Goal: Check status: Check status

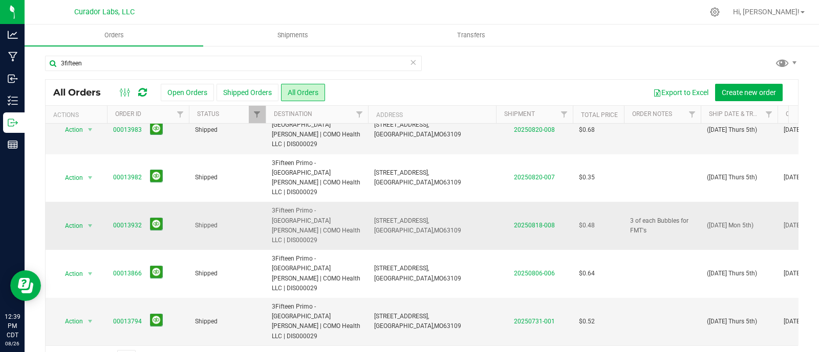
scroll to position [70, 0]
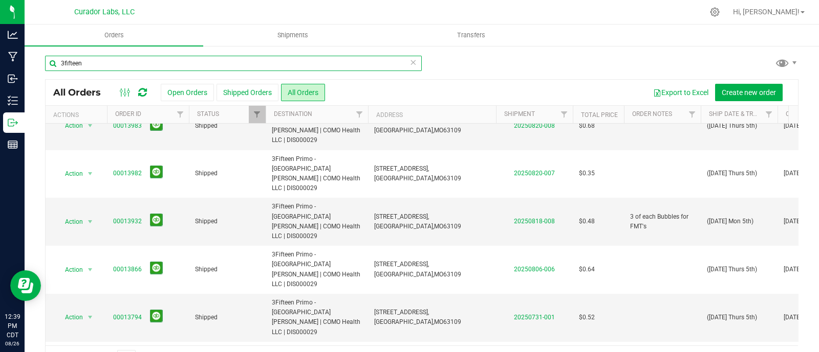
click at [126, 68] on input "3fifteen" at bounding box center [233, 63] width 377 height 15
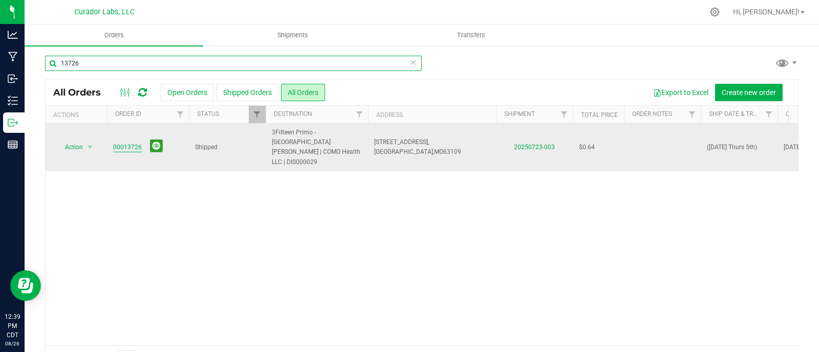
type input "13726"
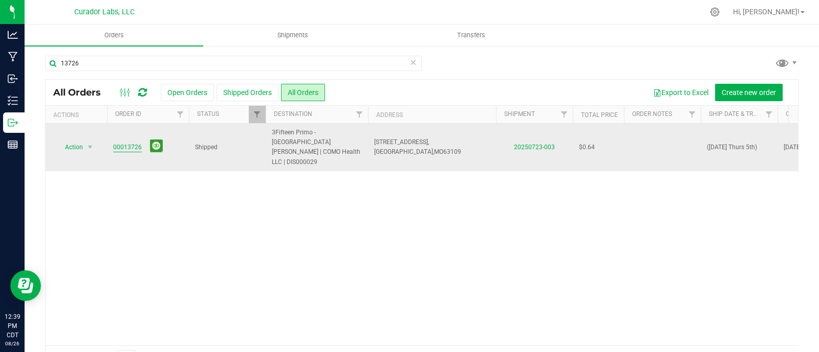
click at [131, 143] on link "00013726" at bounding box center [127, 148] width 29 height 10
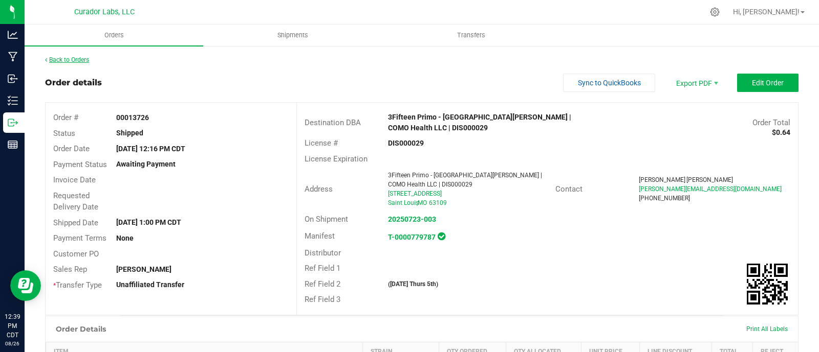
click at [72, 59] on link "Back to Orders" at bounding box center [67, 59] width 44 height 7
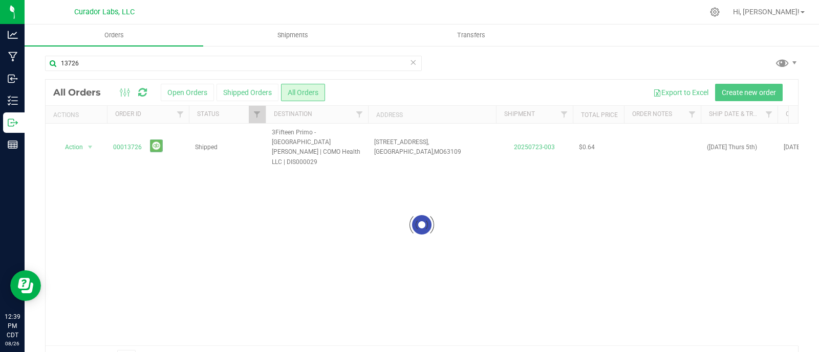
click at [657, 139] on div at bounding box center [422, 225] width 752 height 291
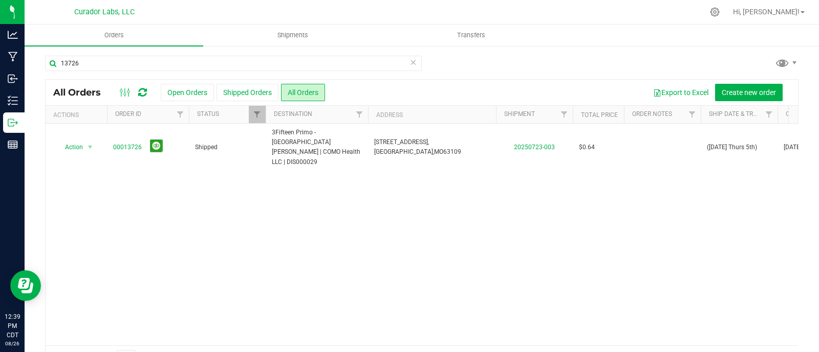
click at [657, 139] on td at bounding box center [662, 148] width 77 height 48
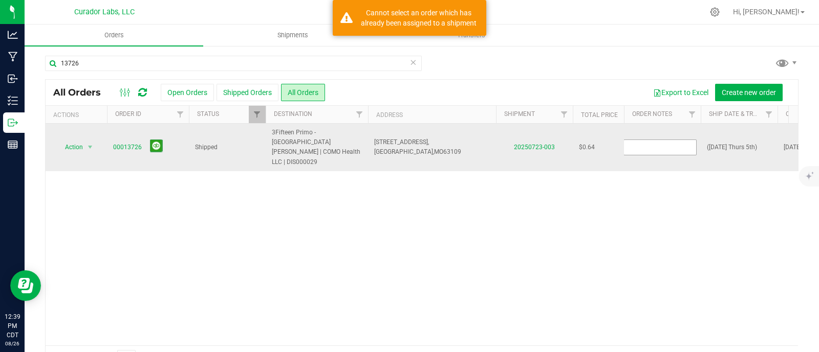
click at [657, 140] on input "text" at bounding box center [659, 148] width 73 height 16
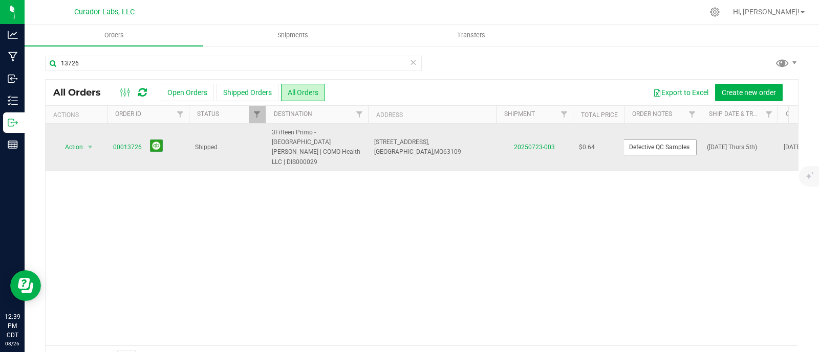
click at [657, 140] on input "Defective QC Samples" at bounding box center [659, 148] width 73 height 16
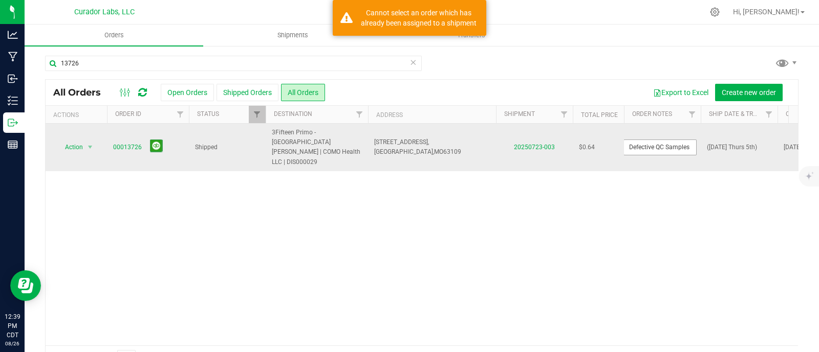
click at [657, 140] on input "Defective QC Samples" at bounding box center [659, 148] width 73 height 16
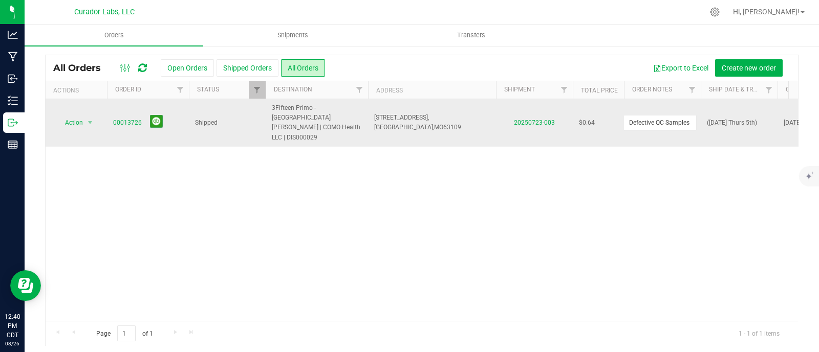
scroll to position [28, 0]
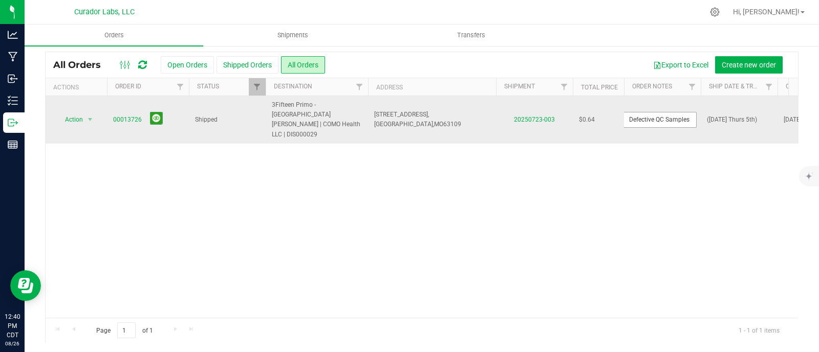
click at [663, 112] on input "Defective QC Samples" at bounding box center [659, 120] width 73 height 16
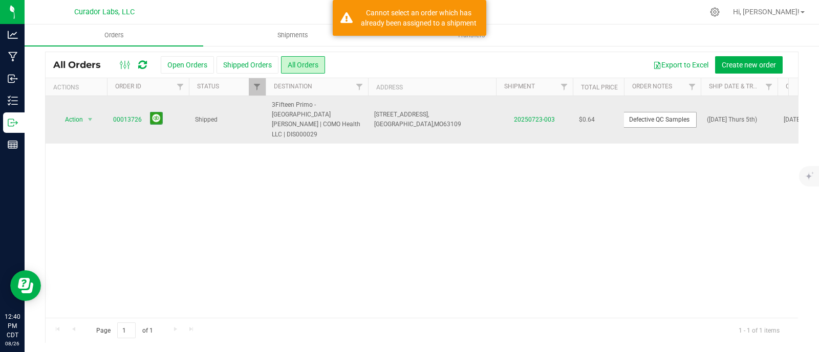
click at [663, 112] on input "Defective QC Samples" at bounding box center [659, 120] width 73 height 16
click at [660, 112] on input "Defective QC Samples" at bounding box center [659, 120] width 73 height 16
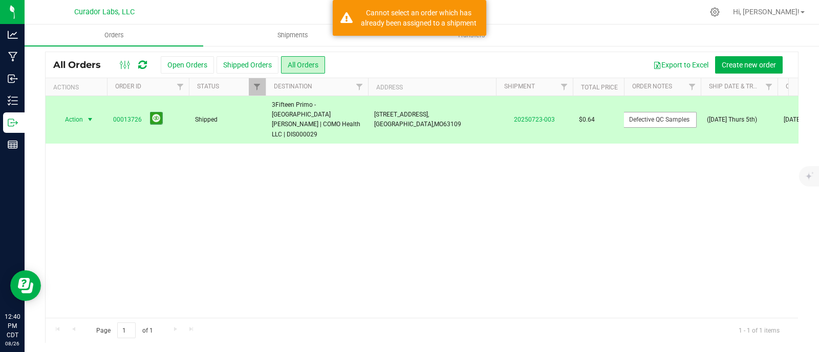
click at [660, 112] on input "Defective QC Samples" at bounding box center [659, 120] width 73 height 16
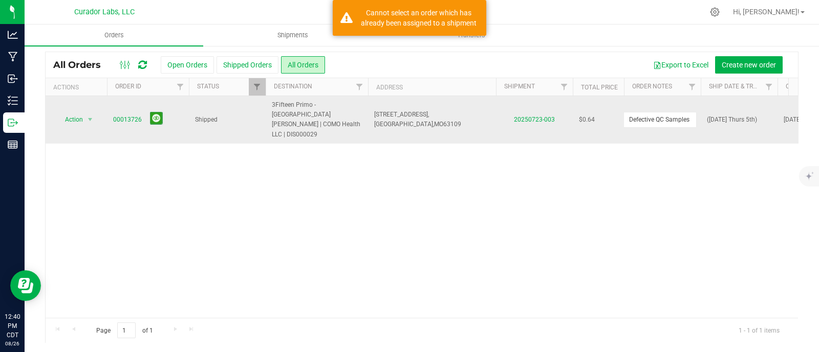
type input "Defective QC Samples"
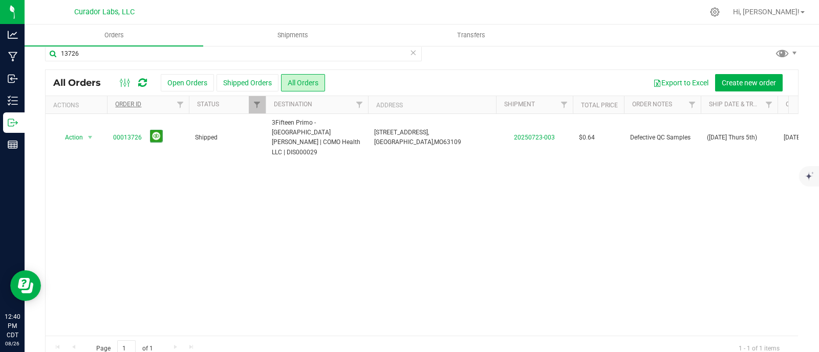
scroll to position [0, 0]
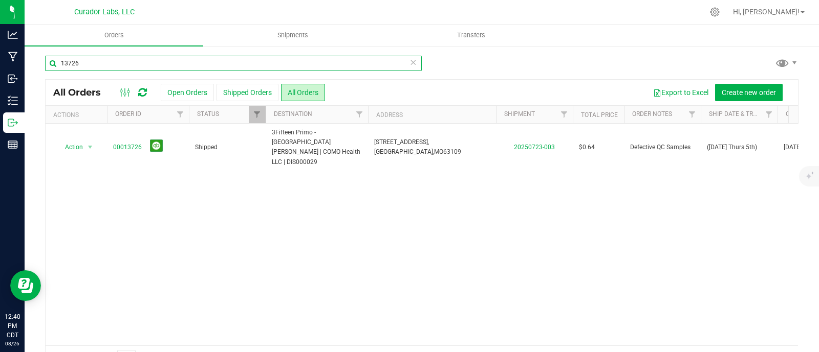
click at [130, 63] on input "13726" at bounding box center [233, 63] width 377 height 15
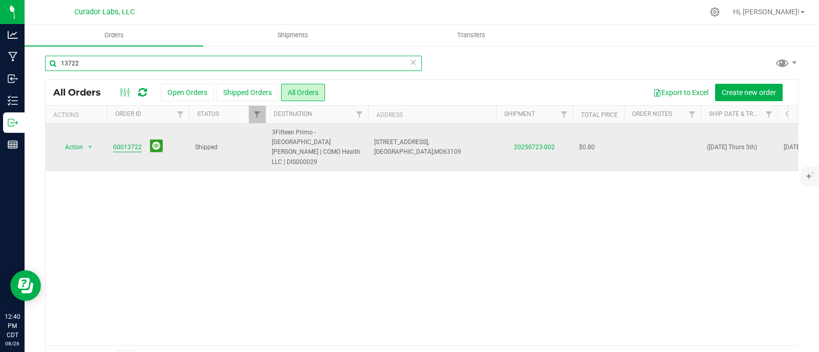
type input "13722"
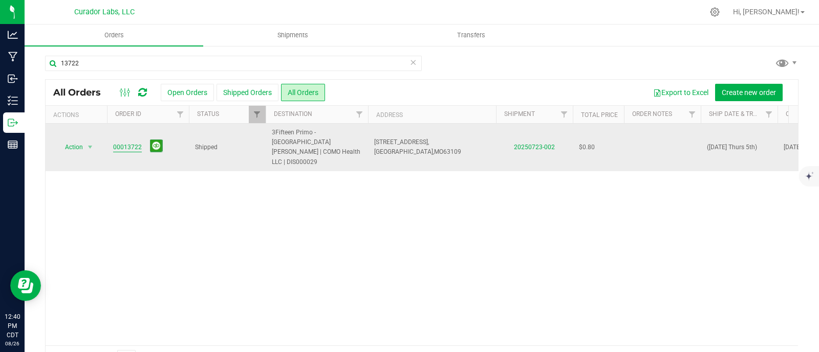
click at [133, 143] on link "00013722" at bounding box center [127, 148] width 29 height 10
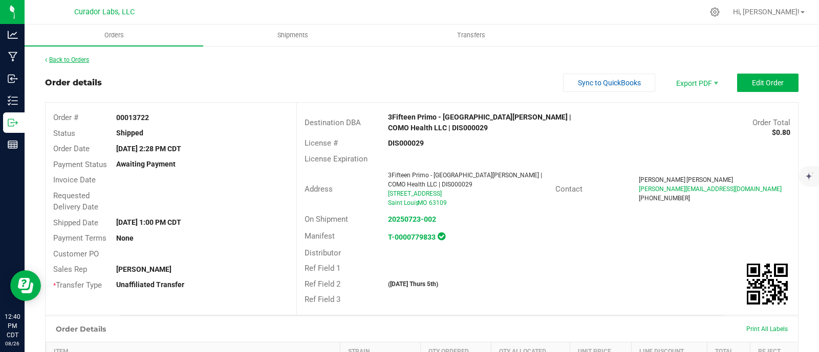
click at [56, 62] on link "Back to Orders" at bounding box center [67, 59] width 44 height 7
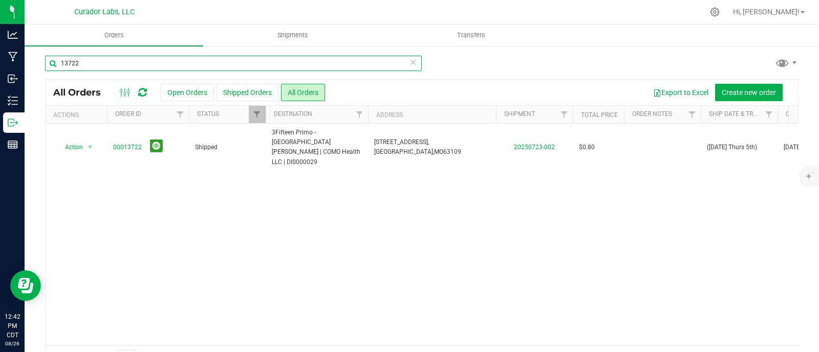
click at [97, 58] on input "13722" at bounding box center [233, 63] width 377 height 15
type input "13642"
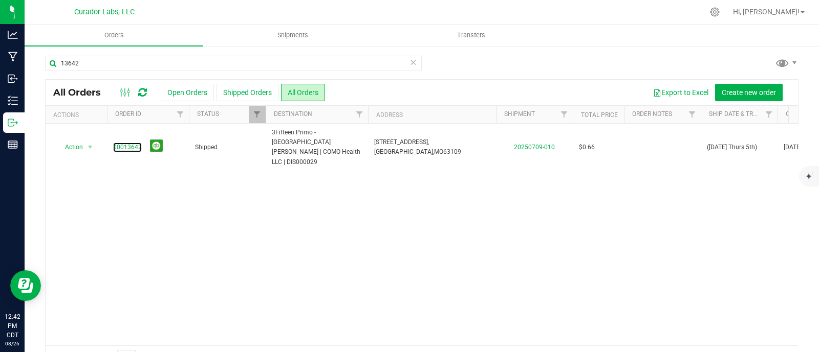
click at [134, 143] on link "00013642" at bounding box center [127, 148] width 29 height 10
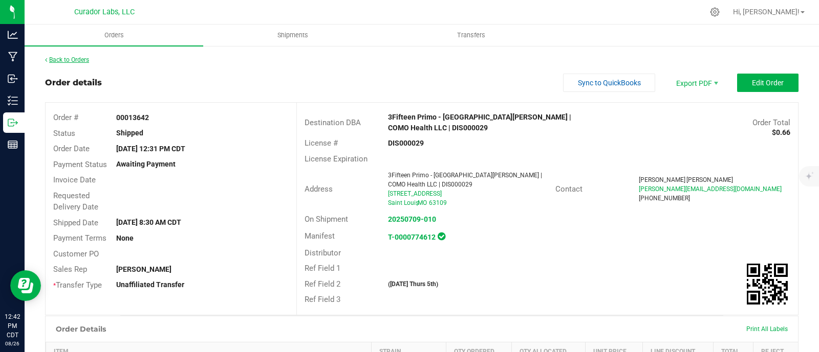
click at [77, 59] on link "Back to Orders" at bounding box center [67, 59] width 44 height 7
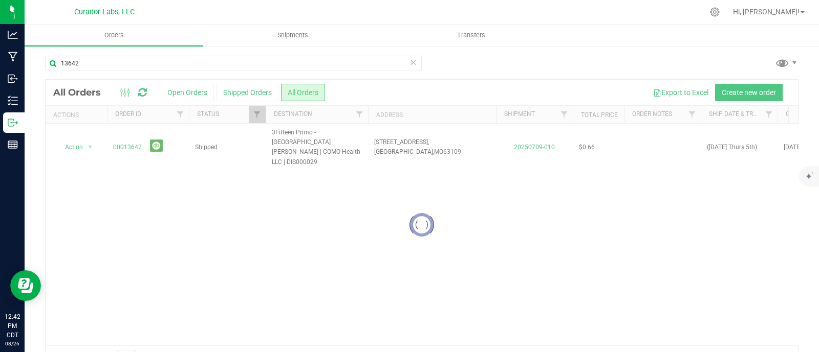
click at [647, 137] on div at bounding box center [422, 225] width 752 height 291
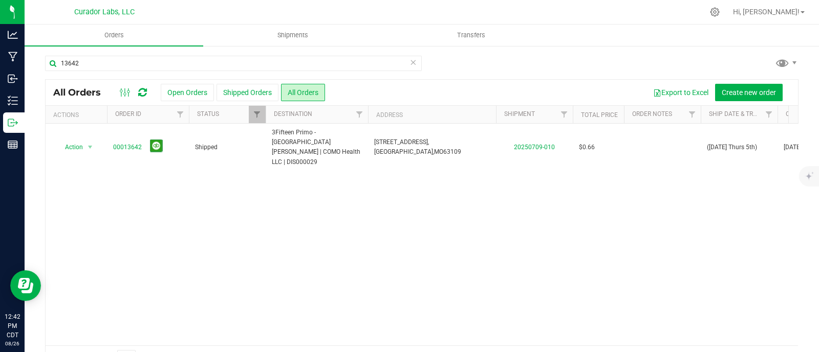
click at [647, 137] on td at bounding box center [662, 148] width 77 height 48
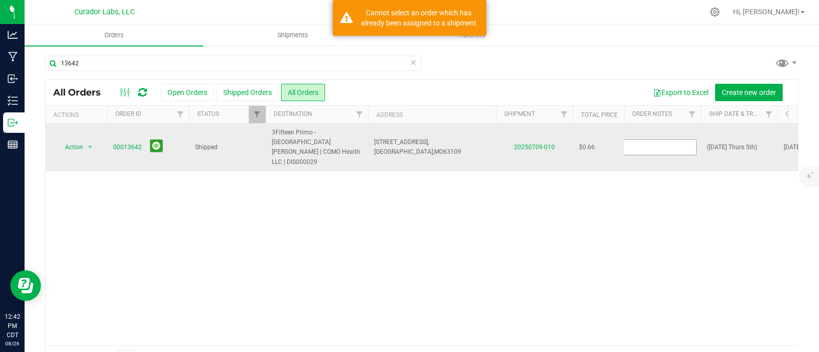
click at [647, 140] on input "text" at bounding box center [659, 148] width 73 height 16
type input "Defective QC Samples"
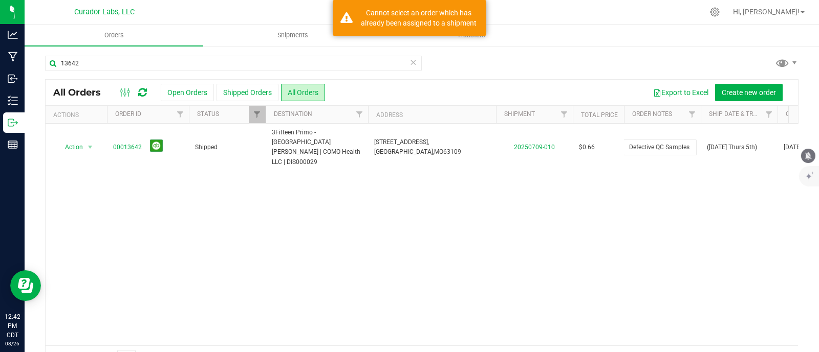
click at [807, 157] on icon "mute" at bounding box center [808, 156] width 7 height 8
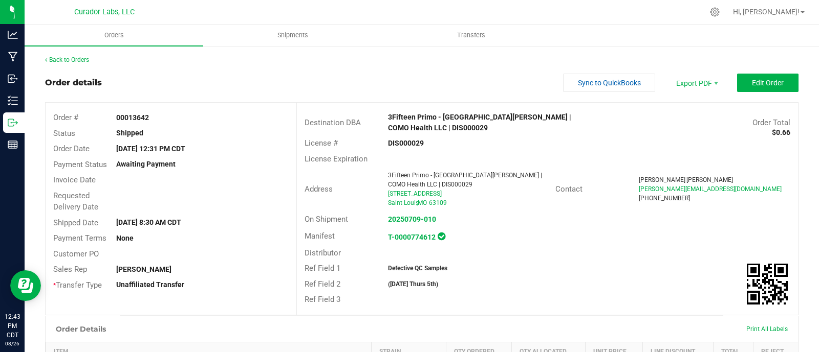
drag, startPoint x: 259, startPoint y: 88, endPoint x: 246, endPoint y: 89, distance: 13.9
click at [255, 88] on div "Order details Sync to QuickBooks Export PDF Edit Order" at bounding box center [421, 83] width 753 height 18
click at [55, 62] on link "Back to Orders" at bounding box center [67, 59] width 44 height 7
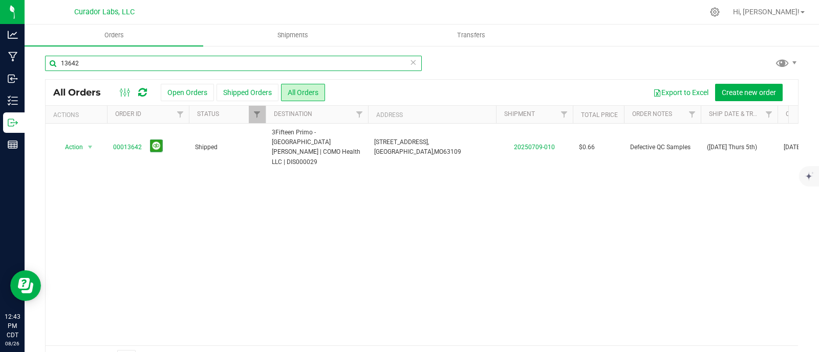
click at [103, 57] on input "13642" at bounding box center [233, 63] width 377 height 15
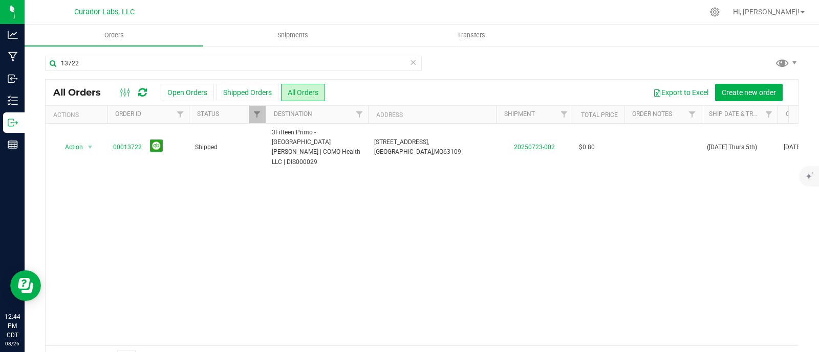
click at [530, 220] on div "Action Action Clone order Mark as fully paid Order audit log Print COAs (single…" at bounding box center [422, 235] width 752 height 222
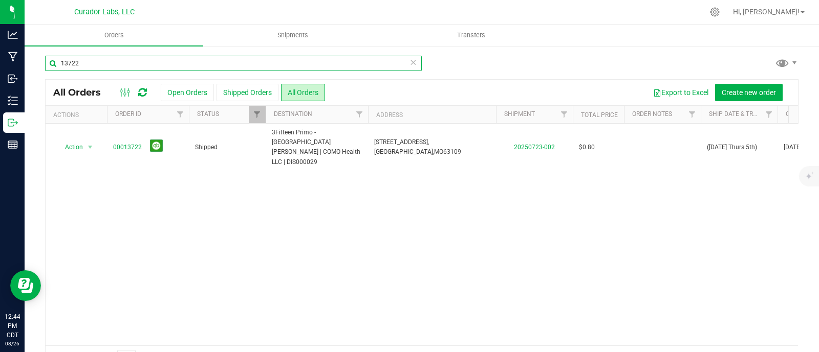
click at [145, 61] on input "13722" at bounding box center [233, 63] width 377 height 15
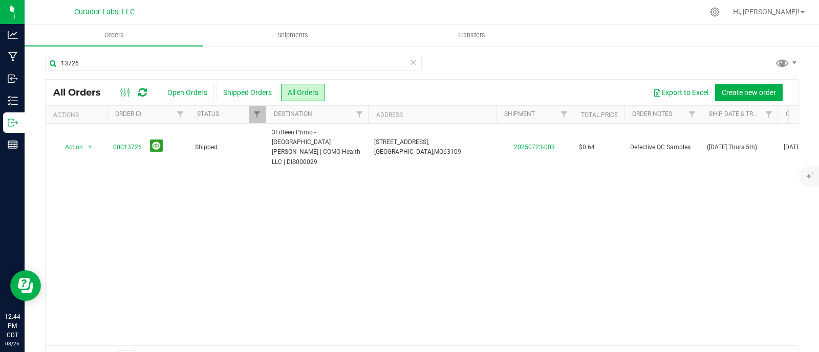
click at [478, 233] on div "Action Action Clone order Mark as fully paid Order audit log Print COAs (single…" at bounding box center [422, 235] width 752 height 222
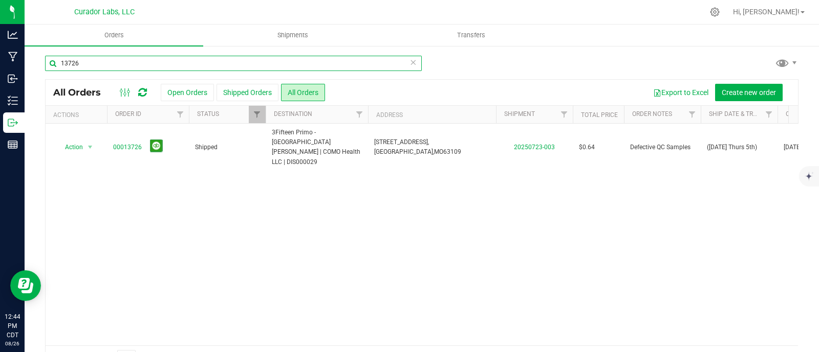
click at [113, 58] on input "13726" at bounding box center [233, 63] width 377 height 15
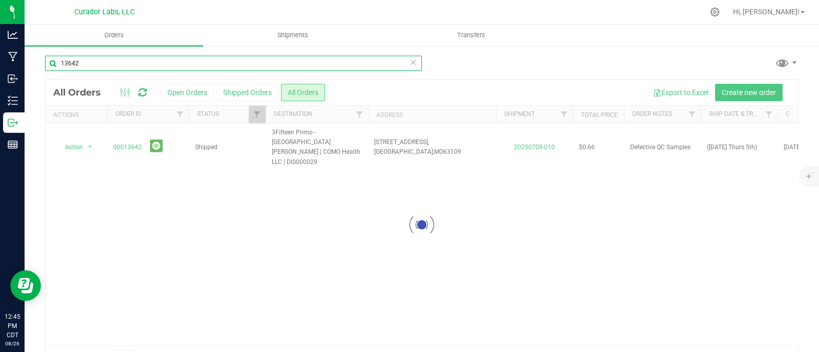
click at [208, 64] on input "13642" at bounding box center [233, 63] width 377 height 15
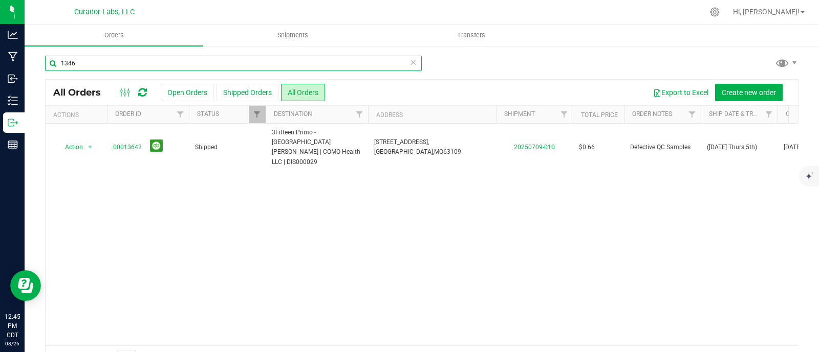
type input "13460"
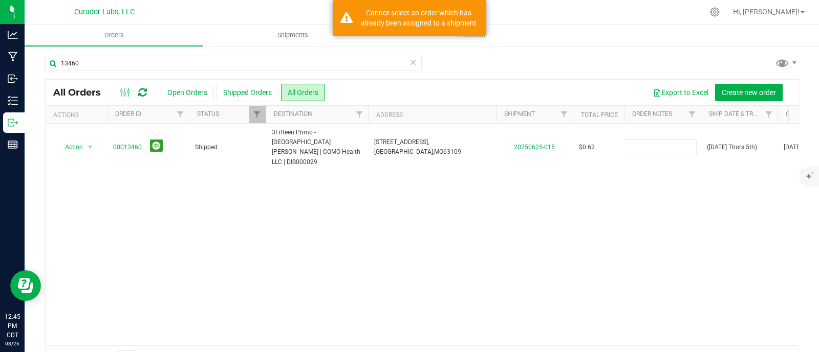
type input "Defective QC Samples"
click at [572, 194] on div "All Orders Open Orders Shipped Orders All Orders Export to Excel Create new ord…" at bounding box center [421, 225] width 753 height 292
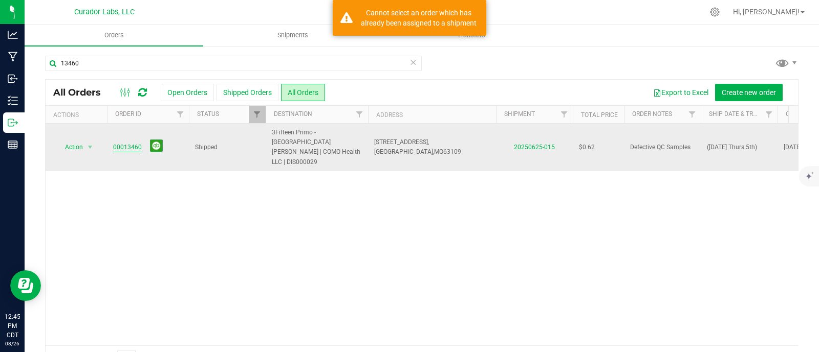
click at [125, 143] on link "00013460" at bounding box center [127, 148] width 29 height 10
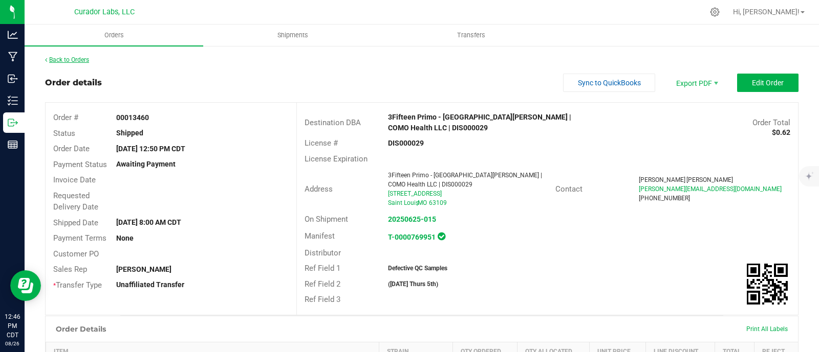
click at [68, 62] on link "Back to Orders" at bounding box center [67, 59] width 44 height 7
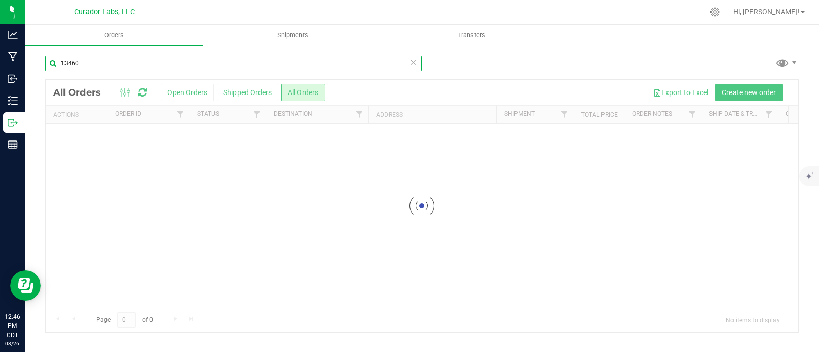
click at [92, 60] on input "13460" at bounding box center [233, 63] width 377 height 15
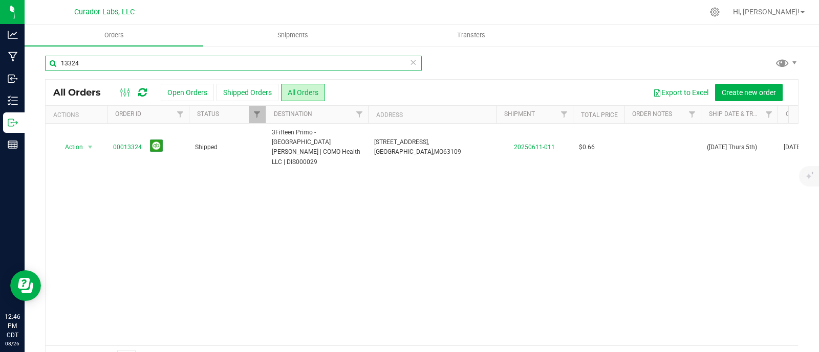
type input "13324"
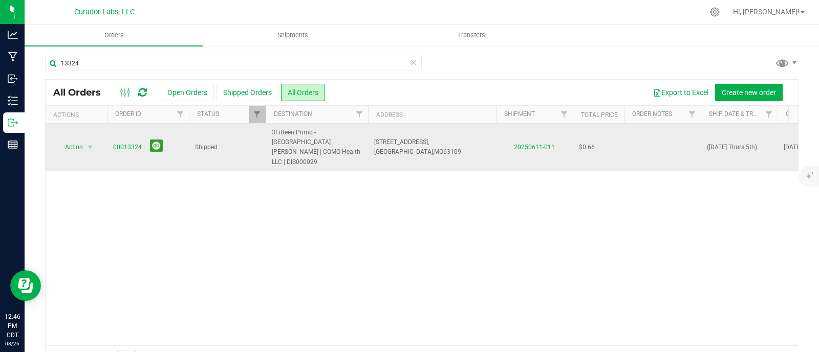
click at [128, 143] on link "00013324" at bounding box center [127, 148] width 29 height 10
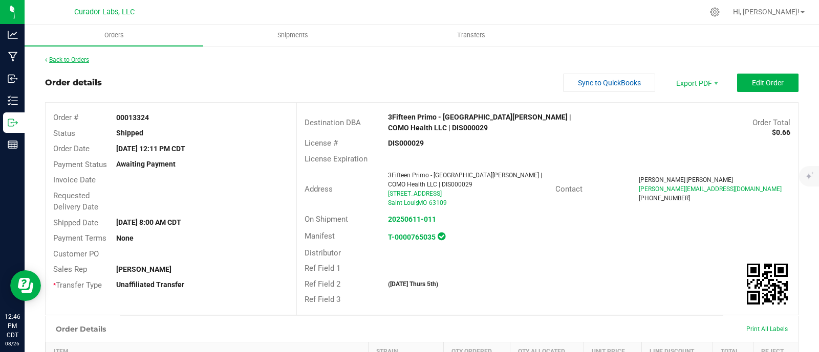
click at [59, 62] on link "Back to Orders" at bounding box center [67, 59] width 44 height 7
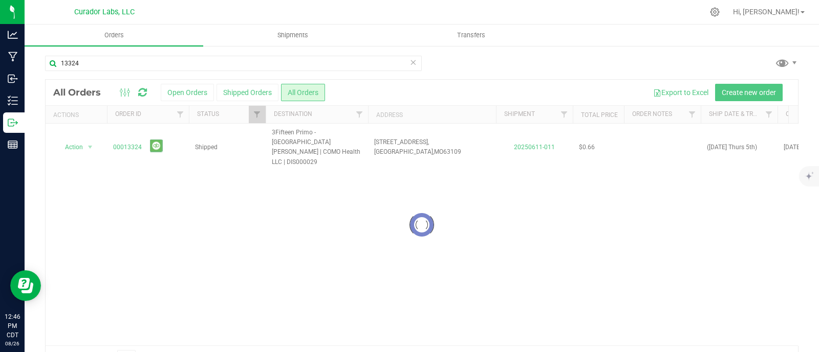
click at [637, 138] on div at bounding box center [422, 225] width 752 height 291
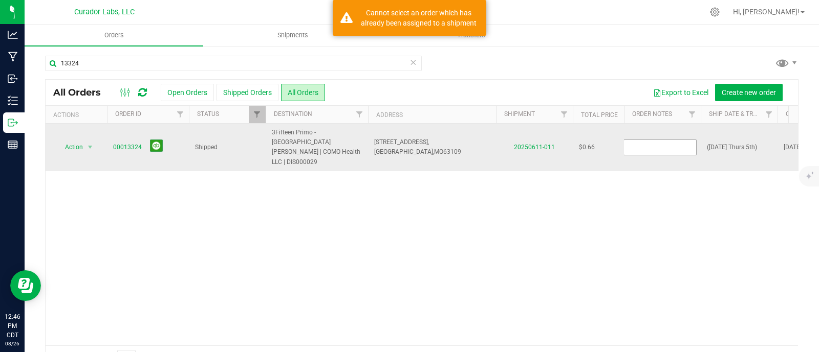
click at [637, 140] on input "text" at bounding box center [659, 148] width 73 height 16
type input "Defective QC Samples"
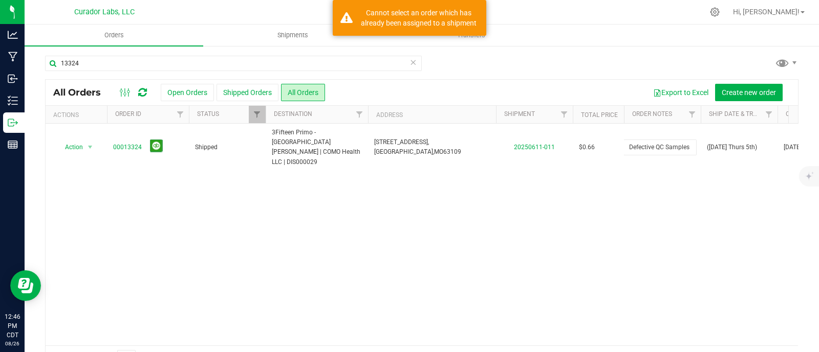
click at [586, 219] on div "All Orders Open Orders Shipped Orders All Orders Export to Excel Create new ord…" at bounding box center [421, 225] width 753 height 292
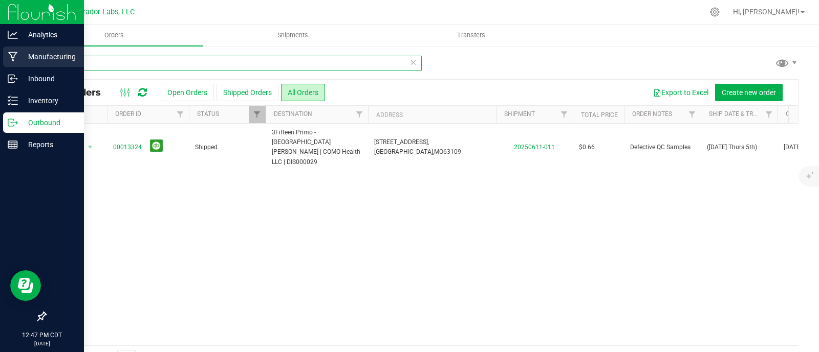
drag, startPoint x: 118, startPoint y: 62, endPoint x: 20, endPoint y: 59, distance: 97.3
click at [20, 59] on div "Analytics Manufacturing Inbound Inventory Outbound Reports 12:47 PM CDT 08/26/2…" at bounding box center [409, 176] width 819 height 352
type input "13164"
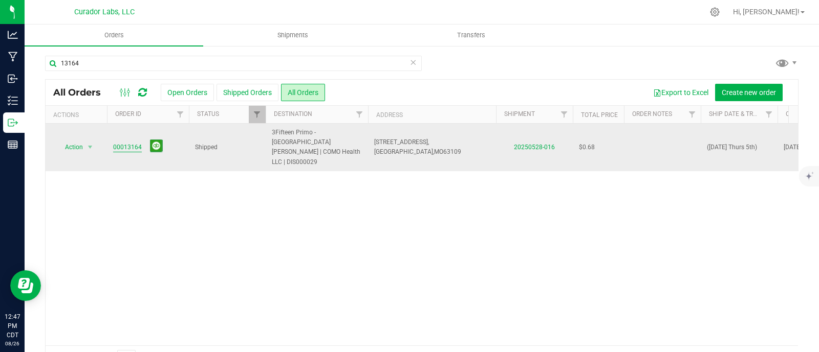
click at [115, 143] on link "00013164" at bounding box center [127, 148] width 29 height 10
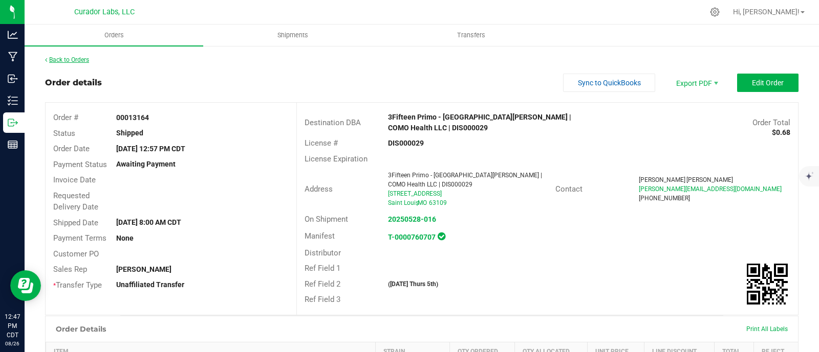
click at [74, 62] on link "Back to Orders" at bounding box center [67, 59] width 44 height 7
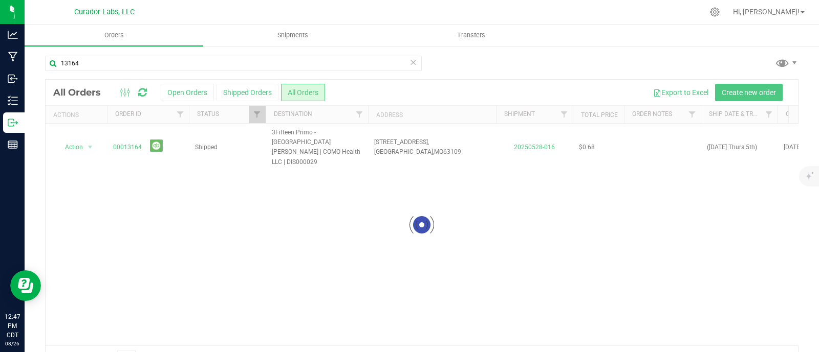
click at [660, 138] on div at bounding box center [422, 225] width 752 height 291
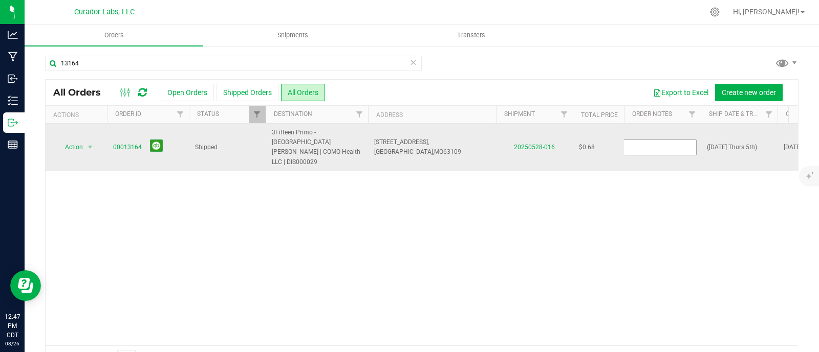
click at [660, 140] on input "text" at bounding box center [659, 148] width 73 height 16
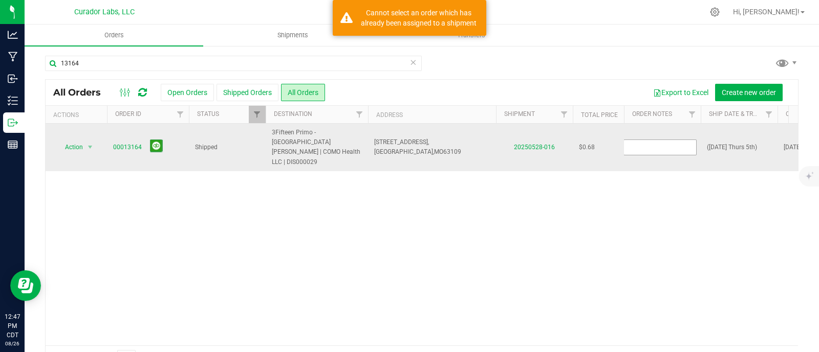
click at [660, 140] on input "text" at bounding box center [659, 148] width 73 height 16
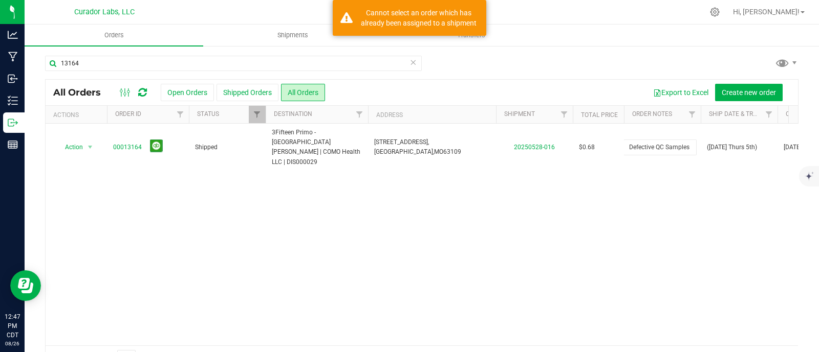
type input "Defective QC Samples"
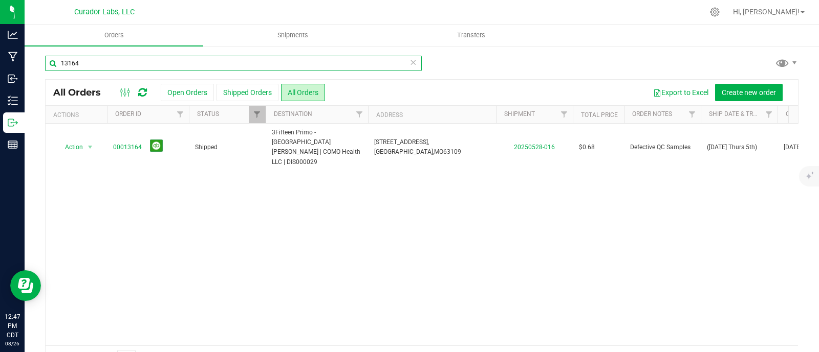
click at [126, 64] on input "13164" at bounding box center [233, 63] width 377 height 15
type input "13047"
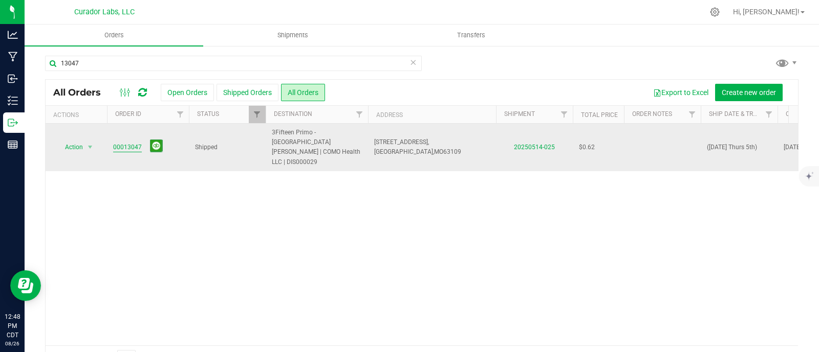
click at [118, 143] on link "00013047" at bounding box center [127, 148] width 29 height 10
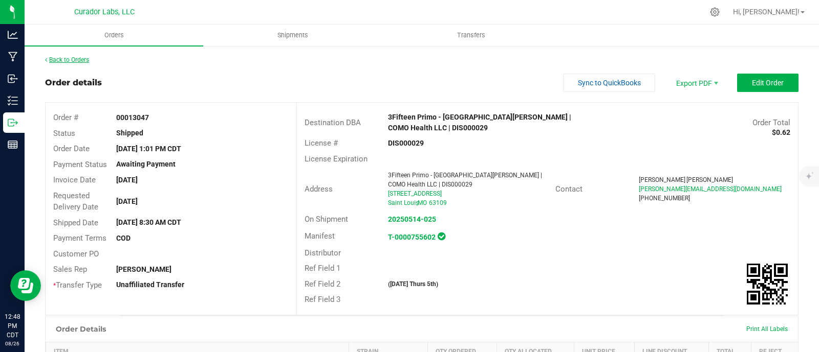
click at [83, 61] on link "Back to Orders" at bounding box center [67, 59] width 44 height 7
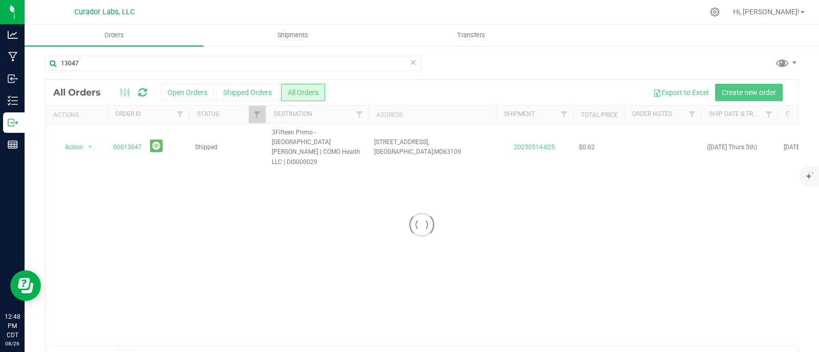
click at [646, 137] on div at bounding box center [422, 225] width 752 height 291
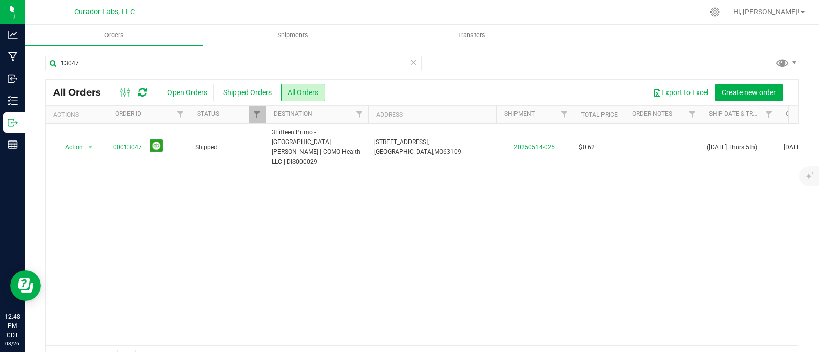
click at [646, 137] on td at bounding box center [662, 148] width 77 height 48
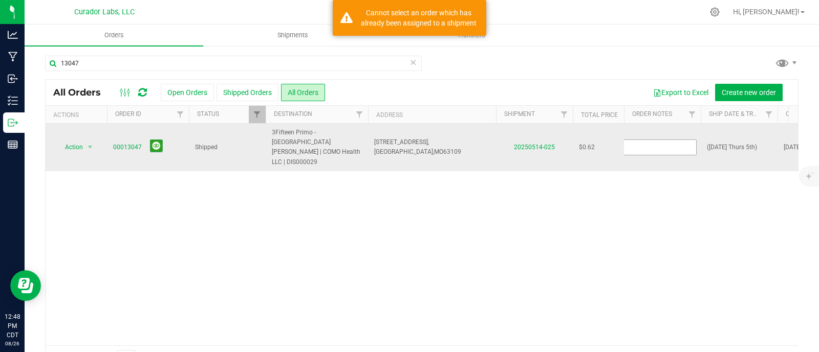
click at [646, 140] on input "text" at bounding box center [659, 148] width 73 height 16
type input "Defective QC Samples"
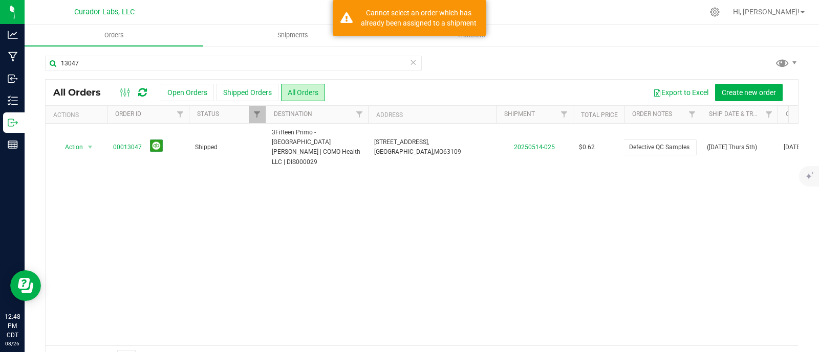
click at [617, 197] on div "All Orders Open Orders Shipped Orders All Orders Export to Excel Create new ord…" at bounding box center [421, 225] width 753 height 292
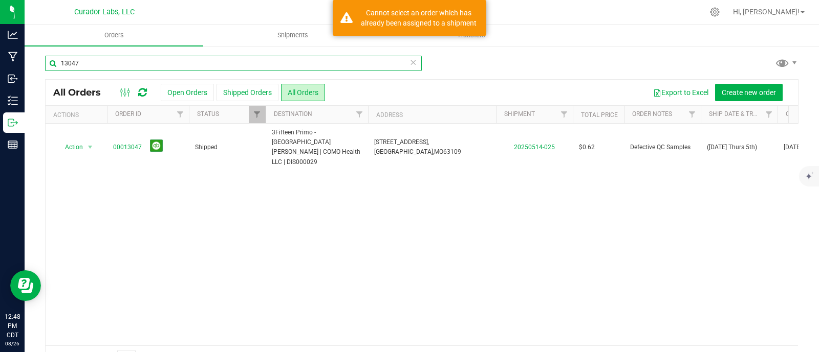
drag, startPoint x: 114, startPoint y: 64, endPoint x: 25, endPoint y: 63, distance: 89.5
click at [25, 63] on div "13047 All Orders Open Orders Shipped Orders All Orders Export to Excel Create n…" at bounding box center [422, 213] width 794 height 336
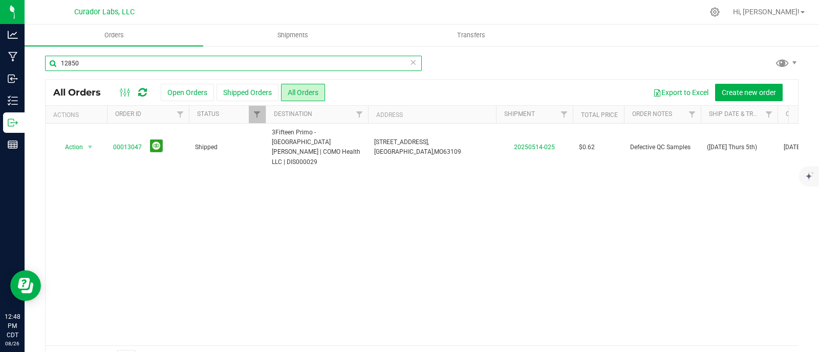
type input "12850"
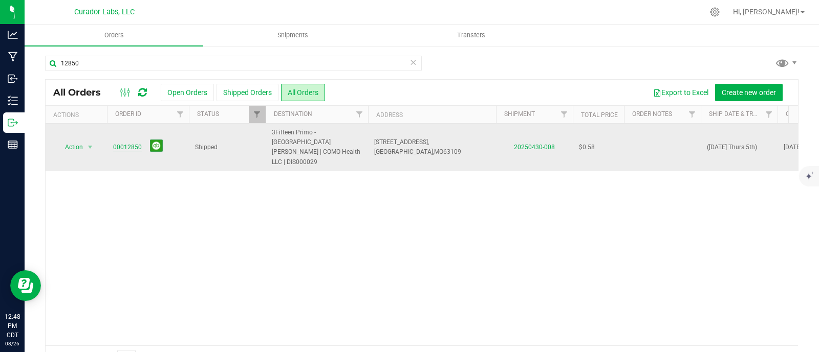
click at [121, 143] on link "00012850" at bounding box center [127, 148] width 29 height 10
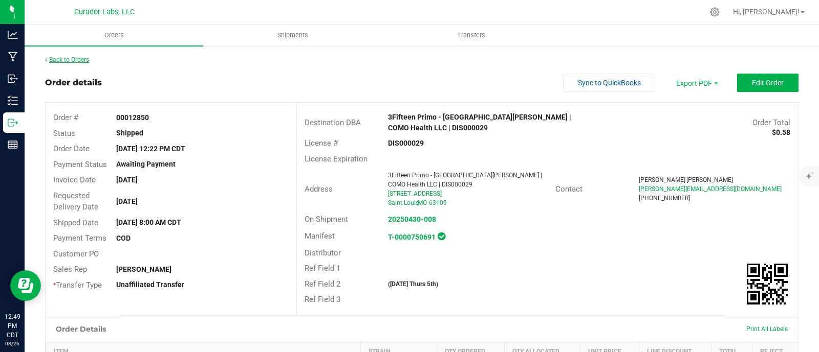
click at [85, 56] on link "Back to Orders" at bounding box center [67, 59] width 44 height 7
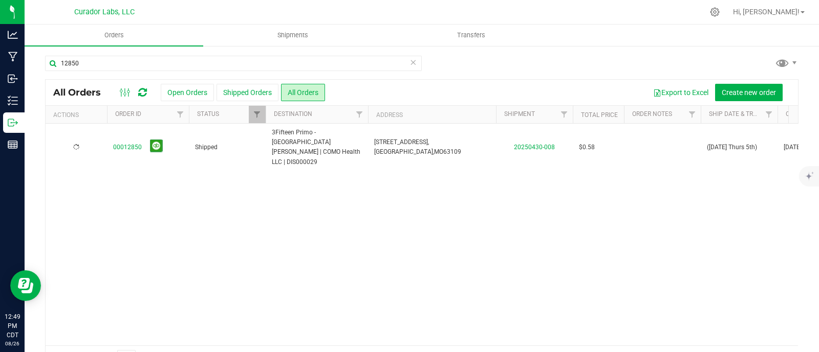
click at [642, 139] on td at bounding box center [662, 148] width 77 height 48
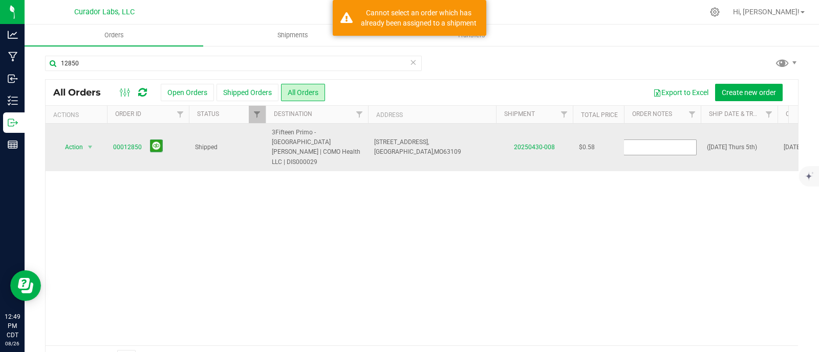
click at [642, 140] on input "text" at bounding box center [659, 148] width 73 height 16
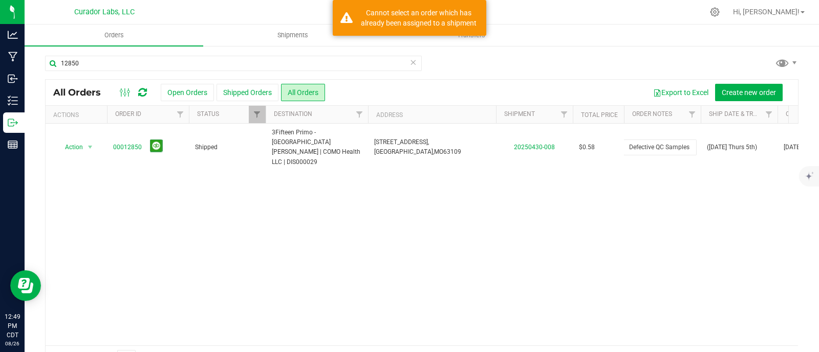
type input "Defective QC Samples"
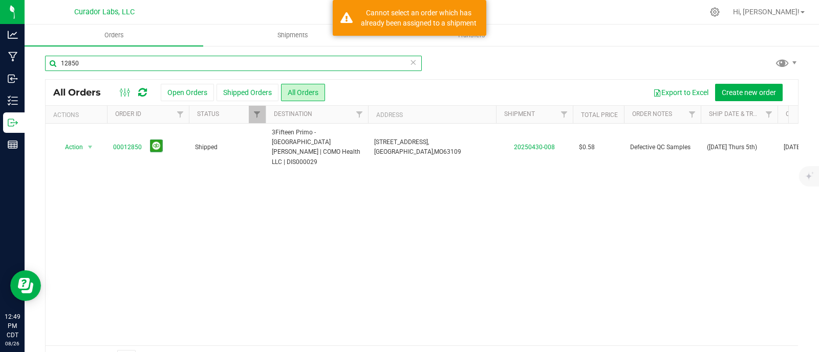
click at [200, 65] on input "12850" at bounding box center [233, 63] width 377 height 15
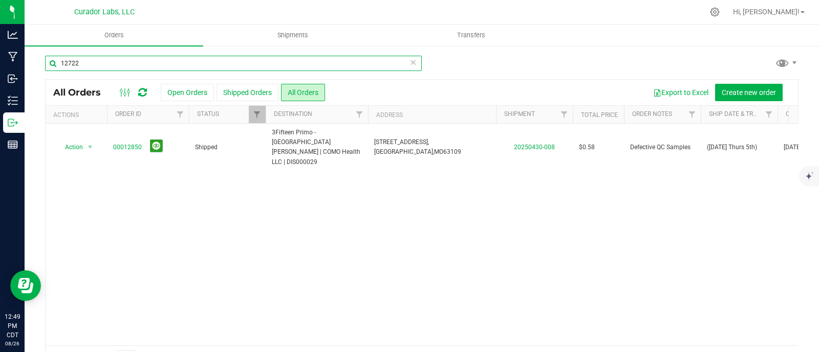
type input "12722"
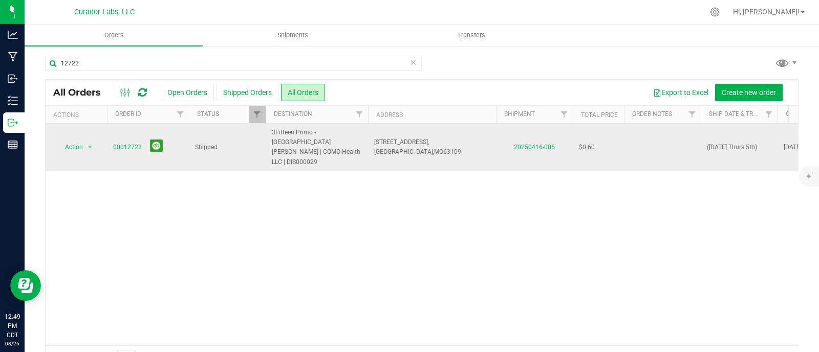
click at [647, 144] on td at bounding box center [662, 148] width 77 height 48
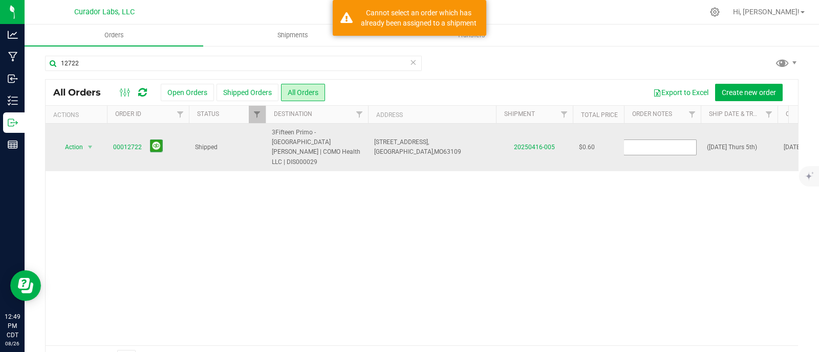
click at [647, 144] on input "text" at bounding box center [659, 148] width 73 height 16
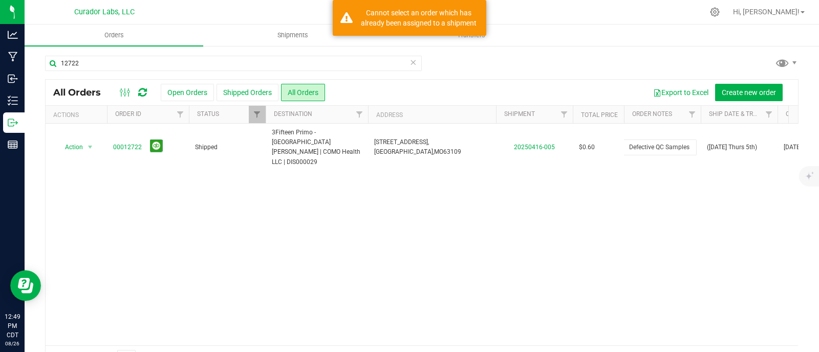
type input "Defective QC Samples"
click at [563, 185] on div "All Orders Open Orders Shipped Orders All Orders Export to Excel Create new ord…" at bounding box center [421, 225] width 753 height 292
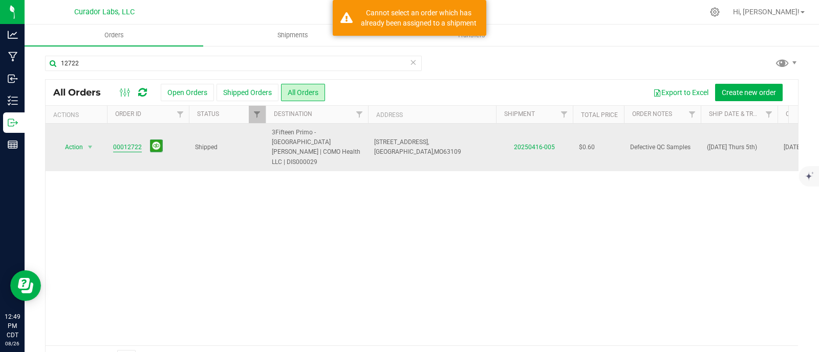
click at [136, 143] on link "00012722" at bounding box center [127, 148] width 29 height 10
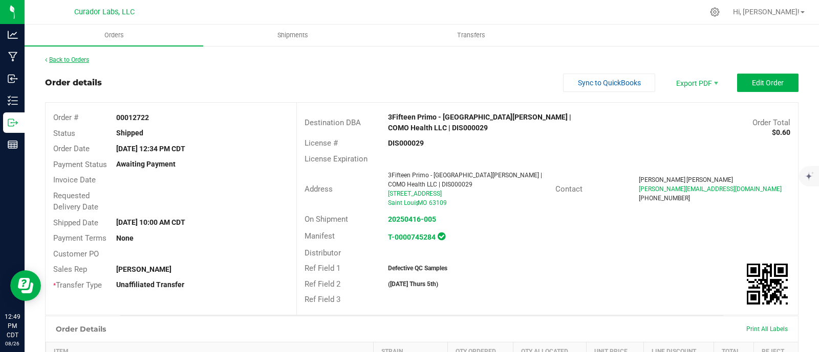
click at [61, 62] on link "Back to Orders" at bounding box center [67, 59] width 44 height 7
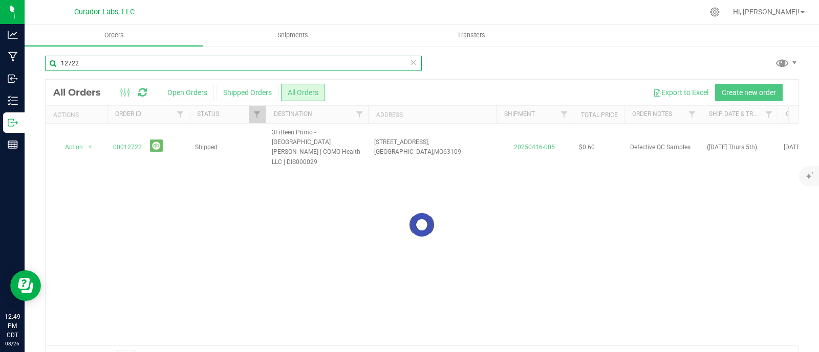
click at [97, 67] on input "12722" at bounding box center [233, 63] width 377 height 15
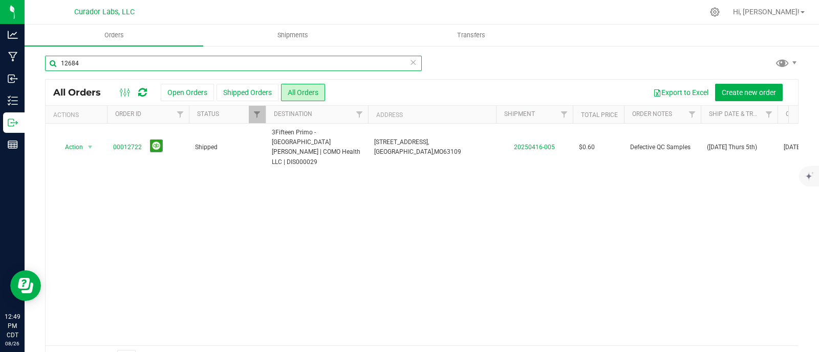
type input "12684"
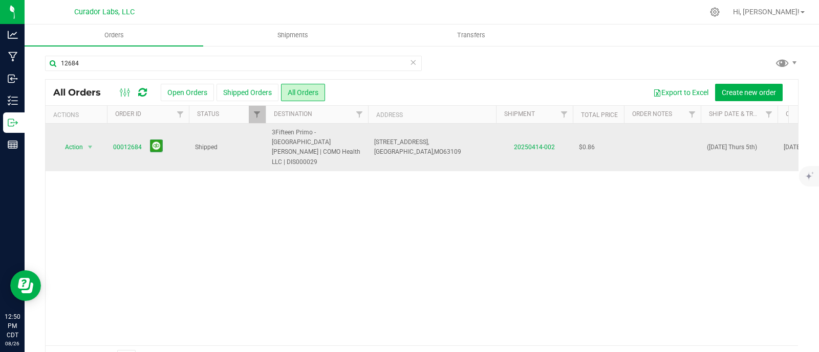
click at [645, 139] on td at bounding box center [662, 148] width 77 height 48
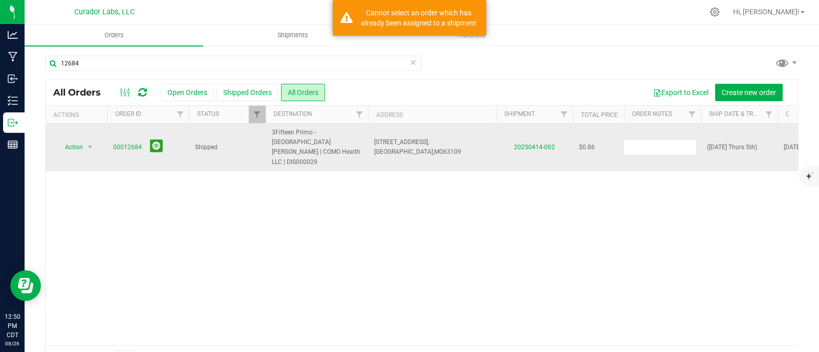
type input "Defective QC Samples"
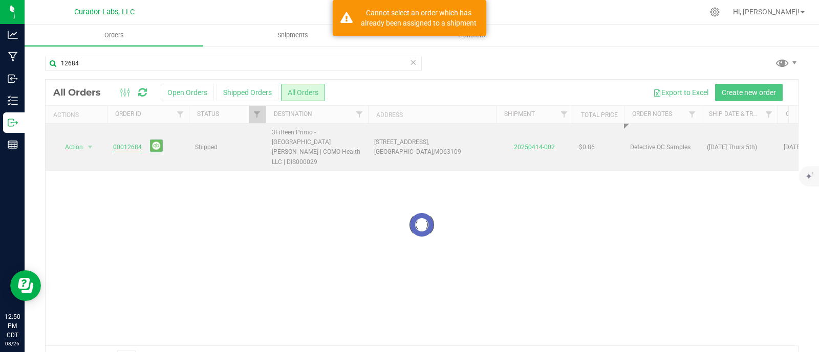
click at [123, 138] on div "Loading... All Orders Open Orders Shipped Orders All Orders Export to Excel Cre…" at bounding box center [421, 225] width 753 height 292
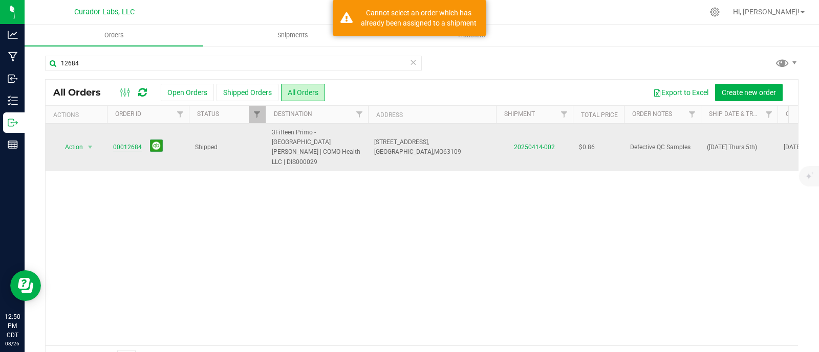
click at [123, 143] on link "00012684" at bounding box center [127, 148] width 29 height 10
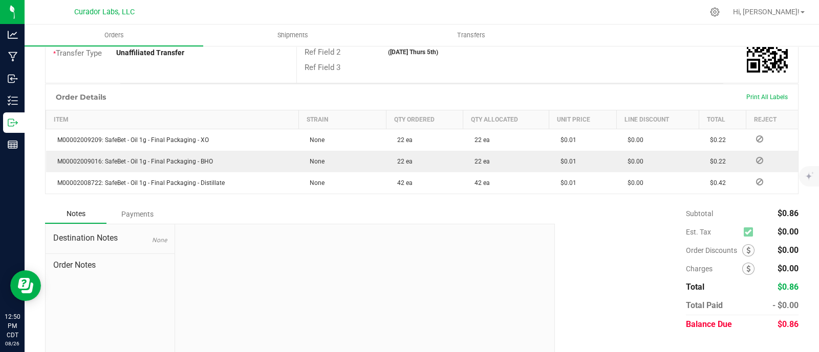
scroll to position [236, 0]
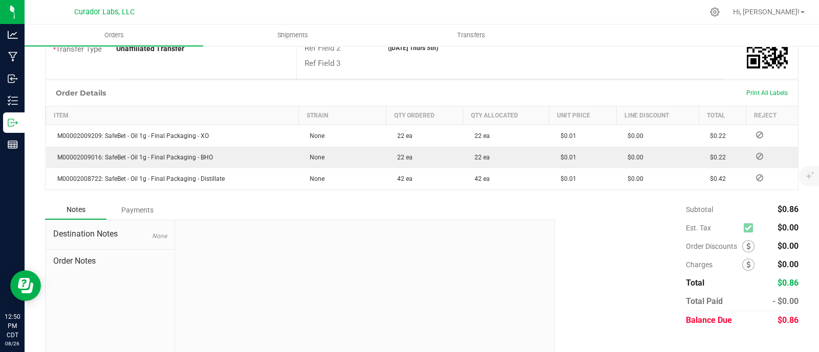
click at [487, 201] on div "Notes Payments" at bounding box center [296, 210] width 502 height 19
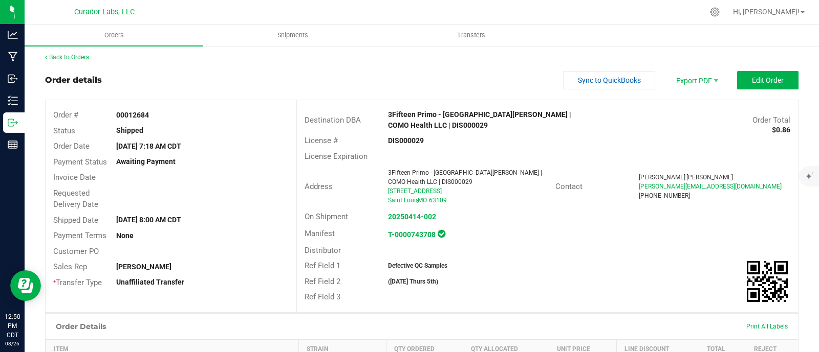
scroll to position [0, 0]
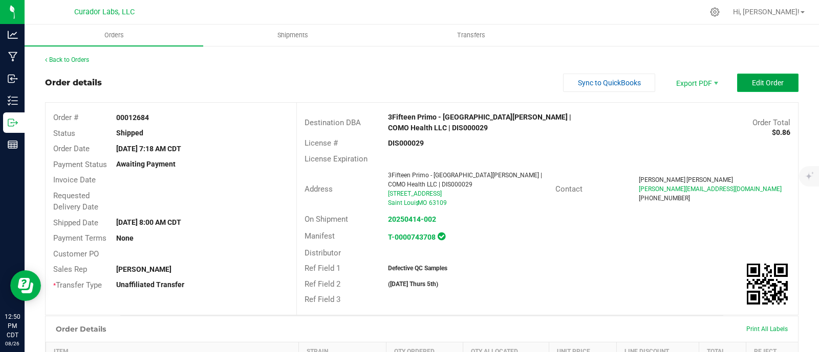
click at [755, 92] on button "Edit Order" at bounding box center [767, 83] width 61 height 18
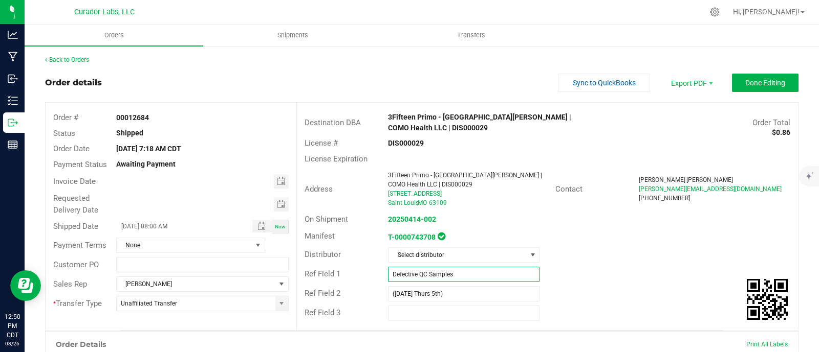
click at [414, 267] on input "Defective QC Samples" at bounding box center [463, 274] width 151 height 15
type input "R/D samples"
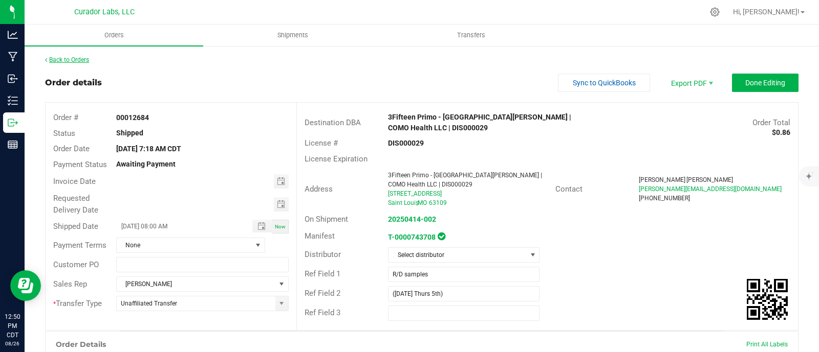
click at [68, 60] on link "Back to Orders" at bounding box center [67, 59] width 44 height 7
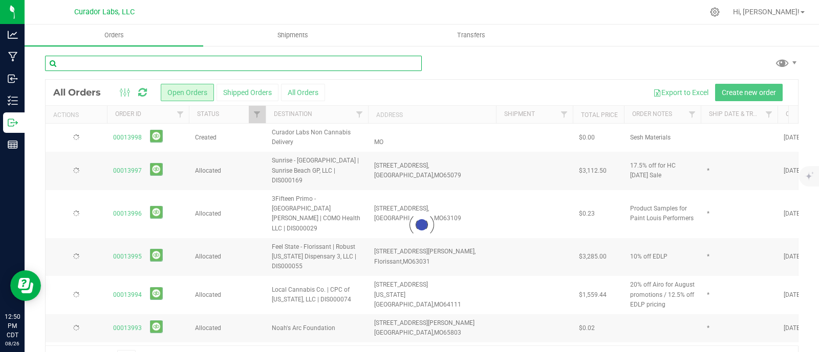
click at [107, 68] on input "text" at bounding box center [233, 63] width 377 height 15
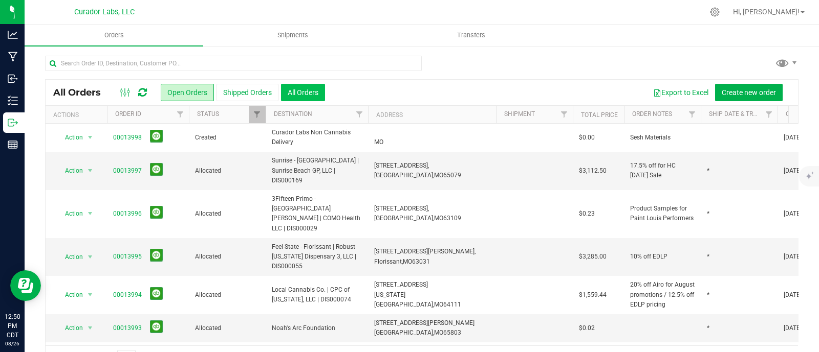
click at [294, 95] on button "All Orders" at bounding box center [303, 92] width 44 height 17
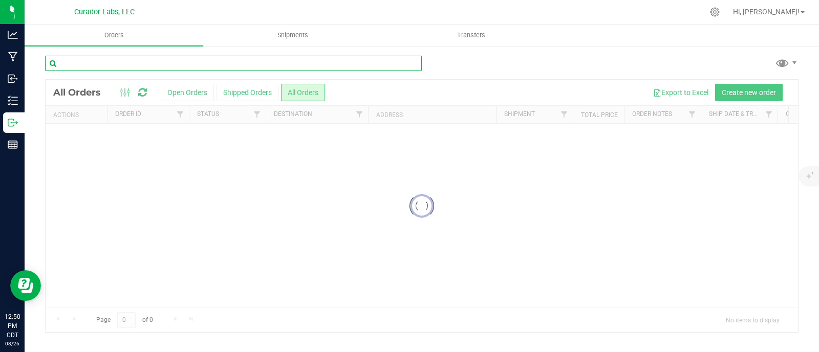
click at [190, 68] on input "text" at bounding box center [233, 63] width 377 height 15
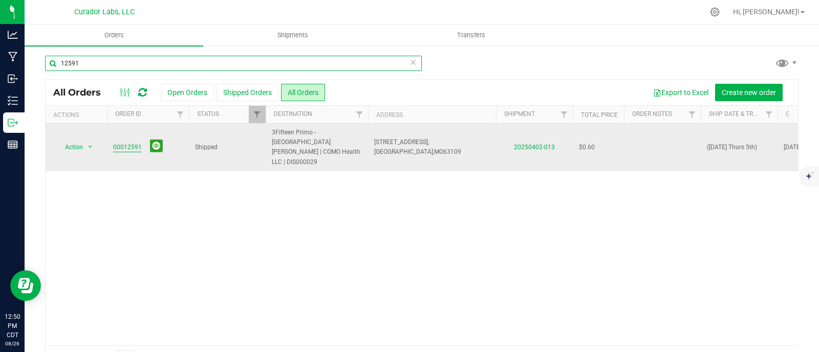
type input "12591"
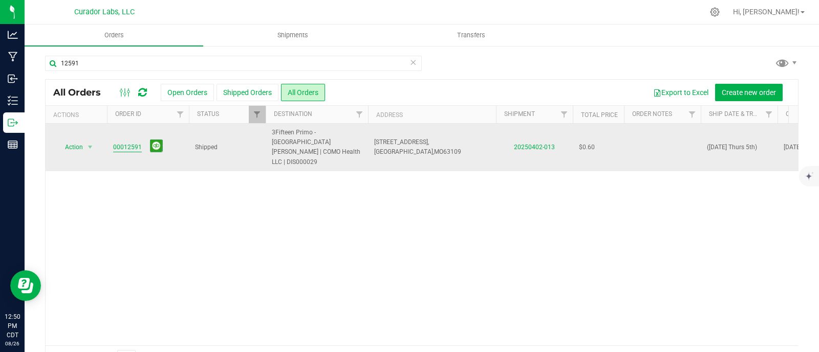
click at [130, 143] on link "00012591" at bounding box center [127, 148] width 29 height 10
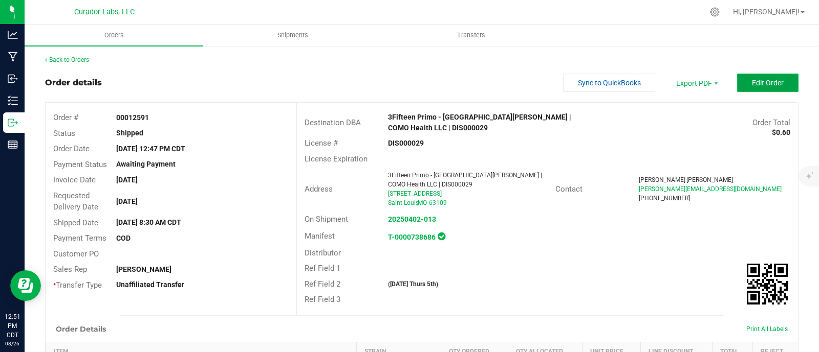
click at [783, 81] on button "Edit Order" at bounding box center [767, 83] width 61 height 18
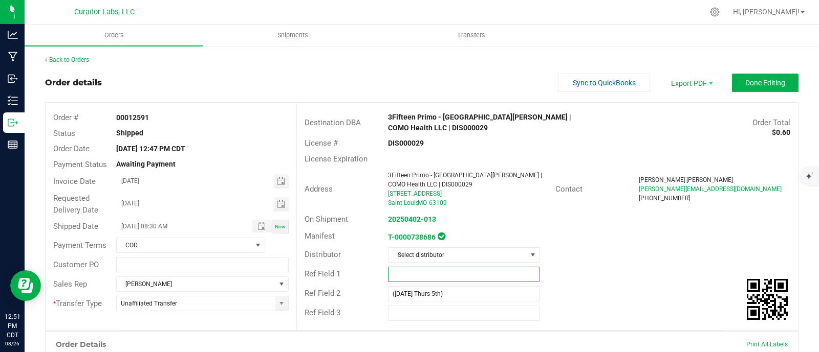
click at [411, 267] on input "text" at bounding box center [463, 274] width 151 height 15
paste input "Defective QC Samples"
type input "Defective QC Samples"
click at [596, 265] on div "Ref Field 1 Defective QC Samples" at bounding box center [547, 274] width 501 height 19
click at [732, 78] on button "Done Editing" at bounding box center [765, 83] width 67 height 18
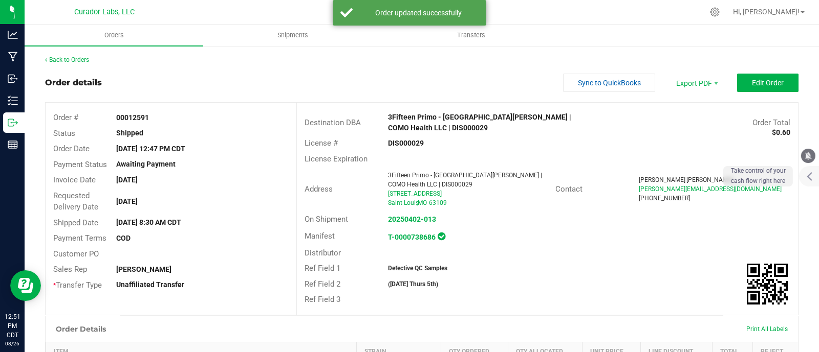
click at [807, 157] on icon "mute" at bounding box center [808, 156] width 7 height 8
click at [80, 56] on link "Back to Orders" at bounding box center [67, 59] width 44 height 7
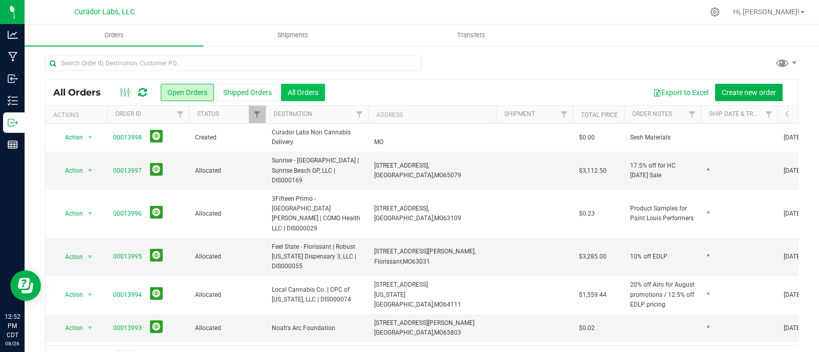
click at [316, 96] on button "All Orders" at bounding box center [303, 92] width 44 height 17
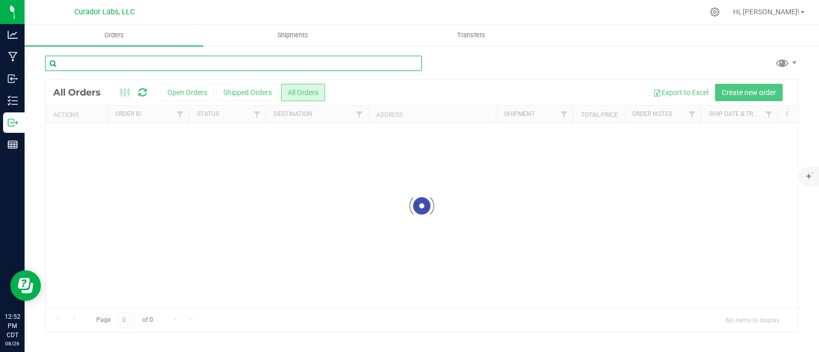
click at [173, 65] on input "text" at bounding box center [233, 63] width 377 height 15
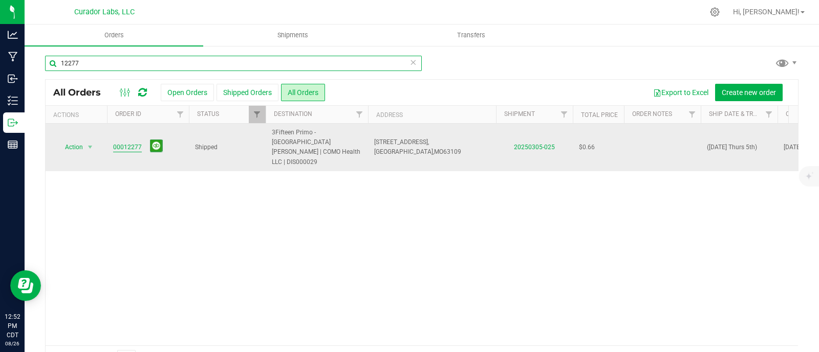
type input "12277"
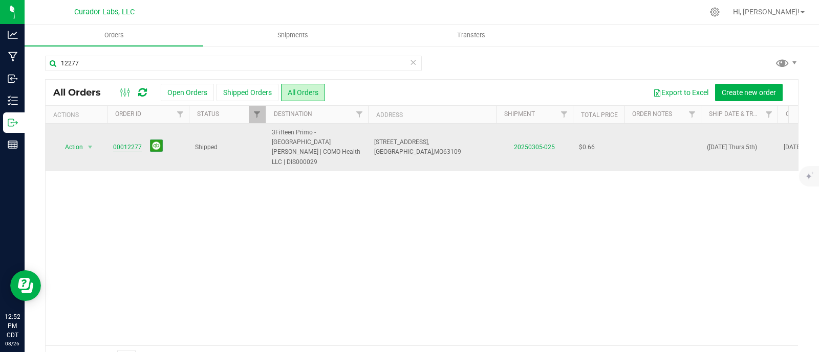
click at [125, 143] on link "00012277" at bounding box center [127, 148] width 29 height 10
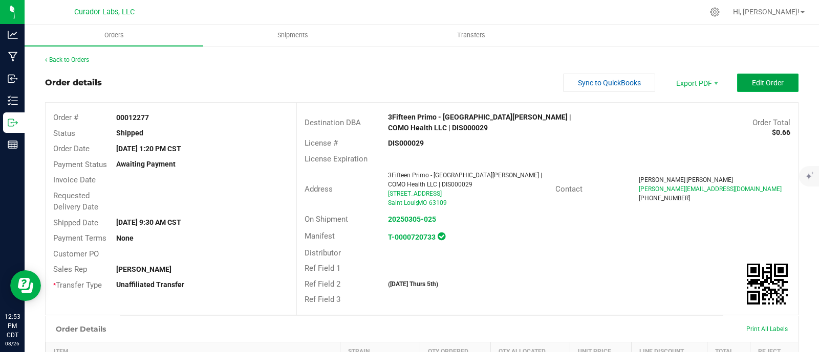
click at [756, 82] on span "Edit Order" at bounding box center [768, 83] width 32 height 8
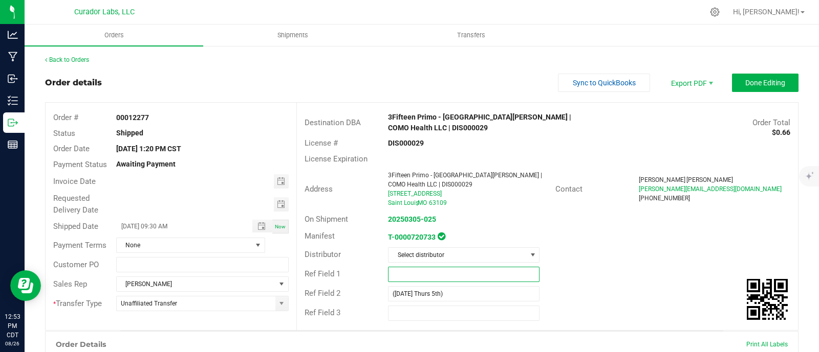
click at [409, 267] on input "text" at bounding box center [463, 274] width 151 height 15
paste input "Defective QC Samples"
type input "Defective QC Samples"
click at [671, 304] on div "Ref Field 3" at bounding box center [547, 313] width 501 height 19
click at [736, 75] on button "Done Editing" at bounding box center [765, 83] width 67 height 18
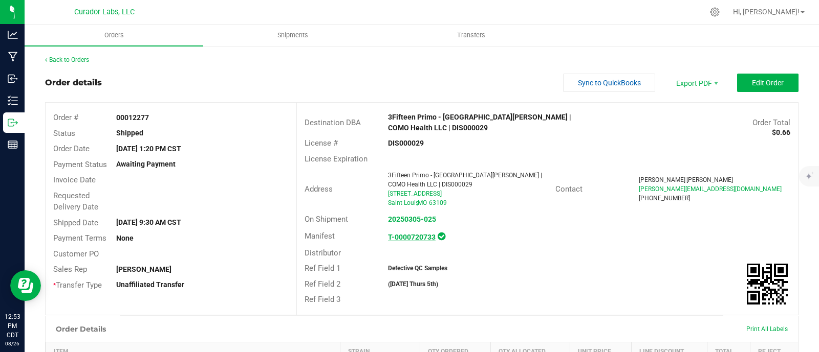
drag, startPoint x: 468, startPoint y: 247, endPoint x: 400, endPoint y: 218, distance: 74.1
click at [468, 264] on div "Defective QC Samples" at bounding box center [463, 268] width 167 height 9
click at [75, 56] on link "Back to Orders" at bounding box center [67, 59] width 44 height 7
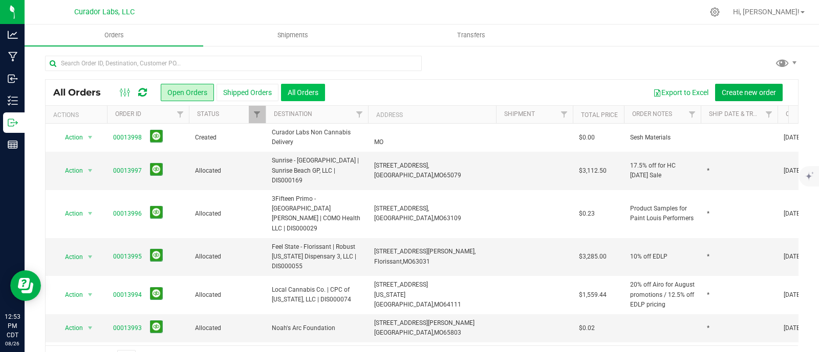
click at [292, 89] on button "All Orders" at bounding box center [303, 92] width 44 height 17
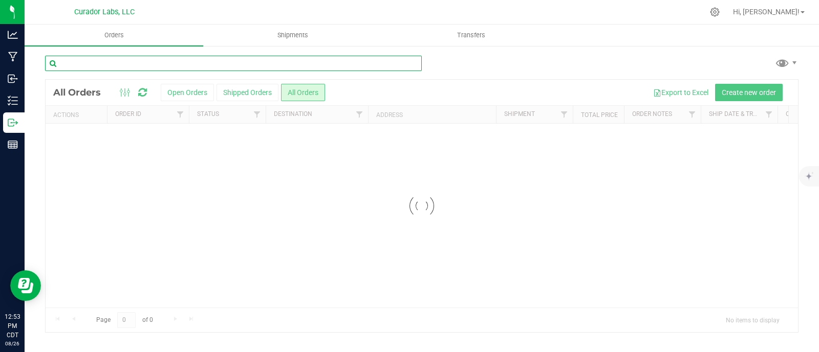
click at [233, 65] on input "text" at bounding box center [233, 63] width 377 height 15
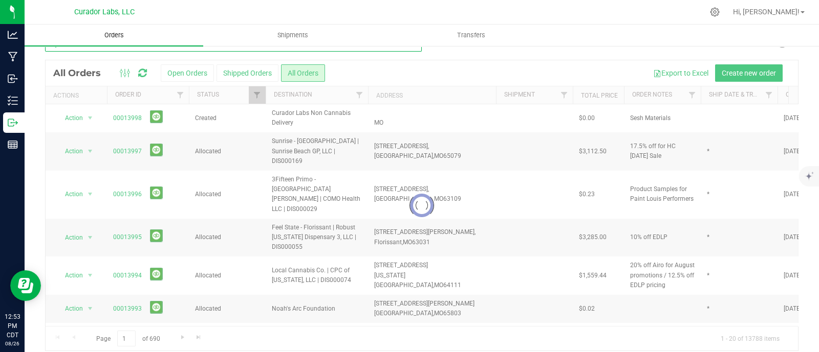
scroll to position [20, 0]
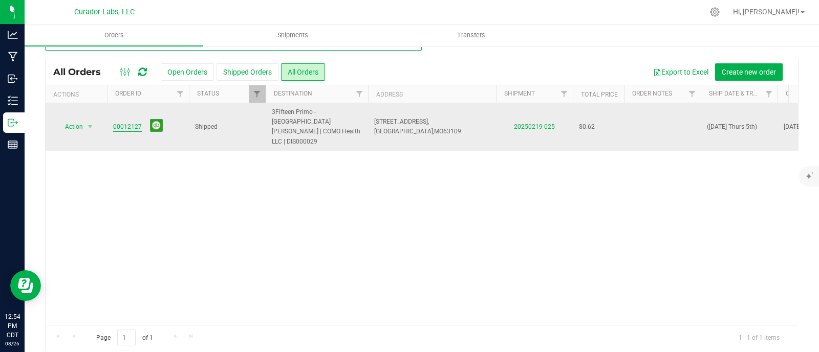
type input "12127"
click at [125, 122] on link "00012127" at bounding box center [127, 127] width 29 height 10
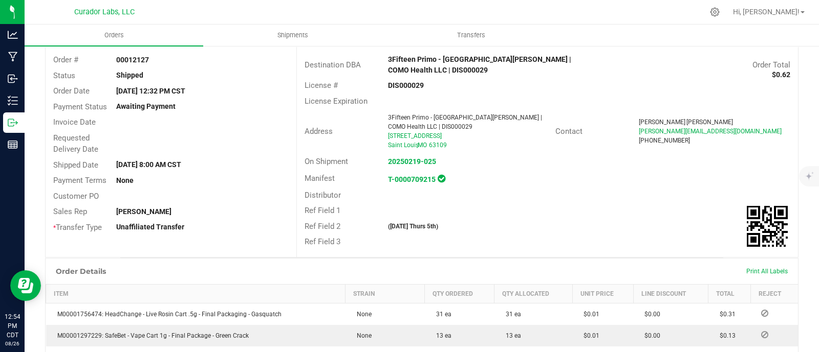
scroll to position [119, 0]
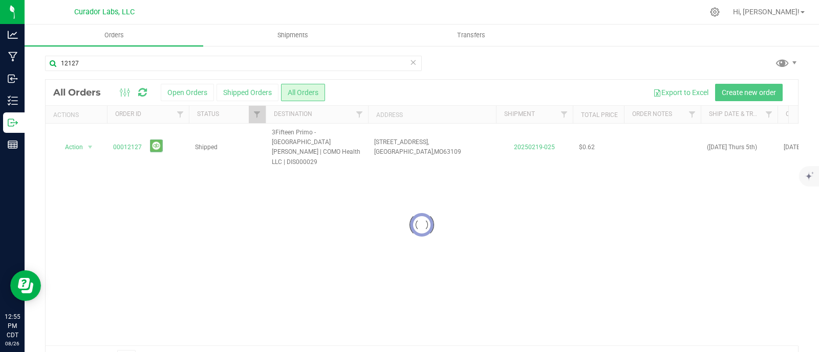
click at [639, 142] on div at bounding box center [422, 225] width 752 height 291
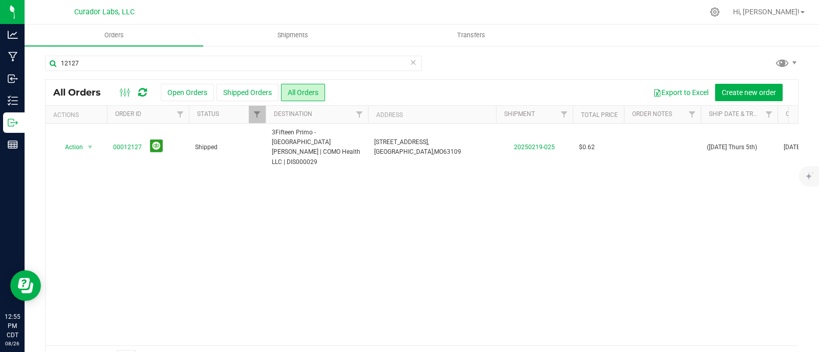
click at [639, 141] on td at bounding box center [662, 148] width 77 height 48
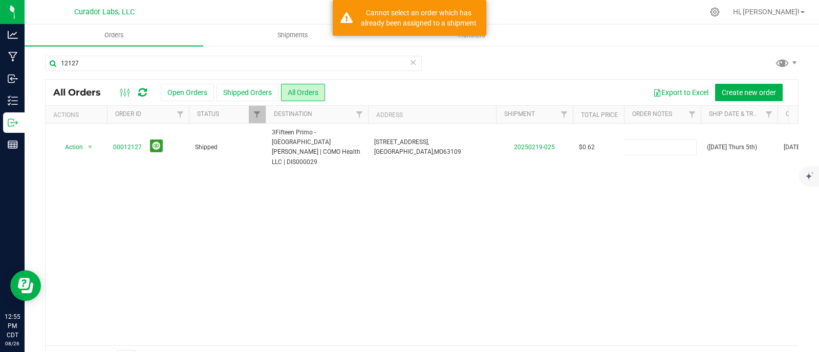
type input "Defective QC Samples"
click at [602, 181] on div "All Orders Open Orders Shipped Orders All Orders Export to Excel Create new ord…" at bounding box center [421, 225] width 753 height 292
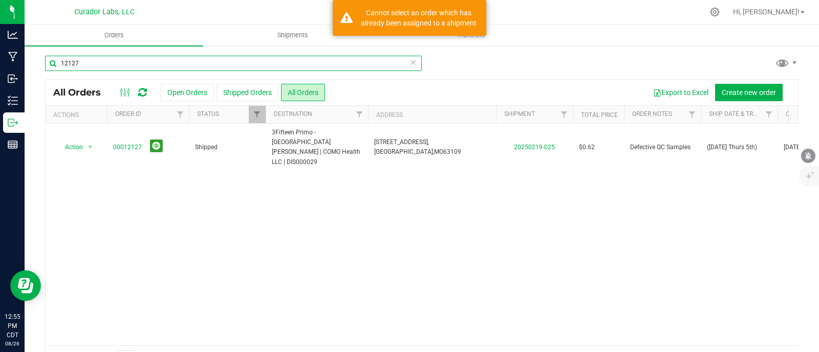
click at [126, 63] on input "12127" at bounding box center [233, 63] width 377 height 15
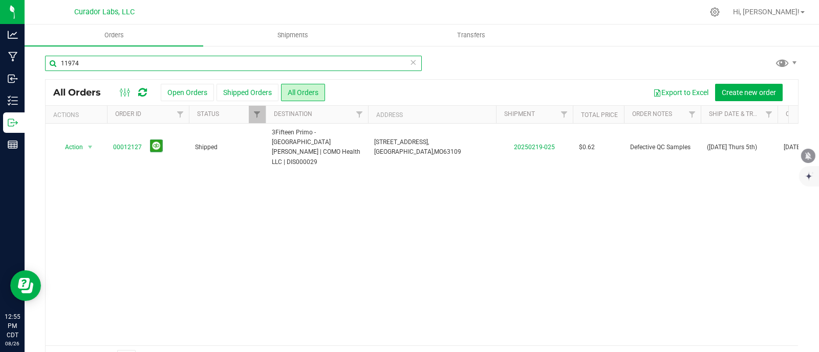
type input "11974"
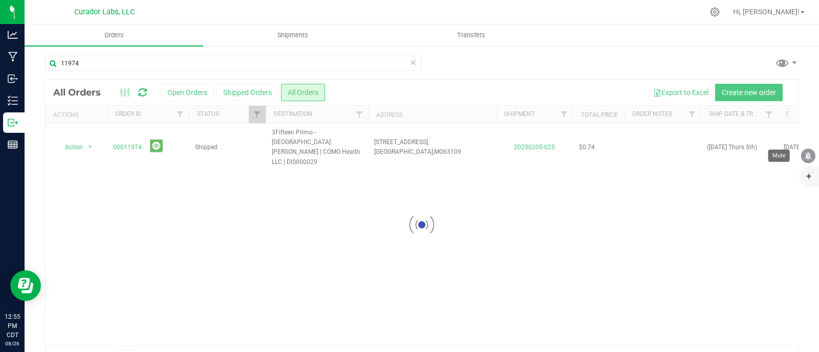
click at [804, 155] on icon "mute" at bounding box center [807, 155] width 9 height 9
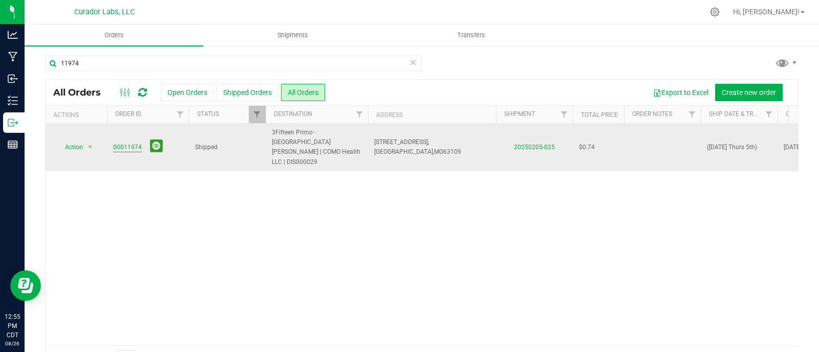
click at [127, 143] on link "00011974" at bounding box center [127, 148] width 29 height 10
click at [650, 140] on td at bounding box center [662, 148] width 77 height 48
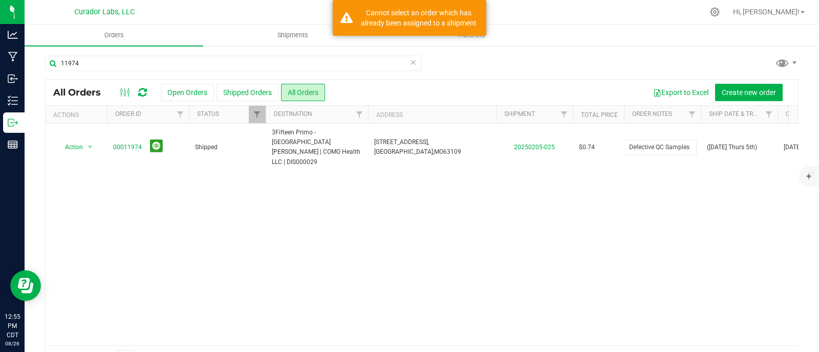
type input "Defective QC Samples"
click at [613, 187] on div "All Orders Open Orders Shipped Orders All Orders Export to Excel Create new ord…" at bounding box center [421, 225] width 753 height 292
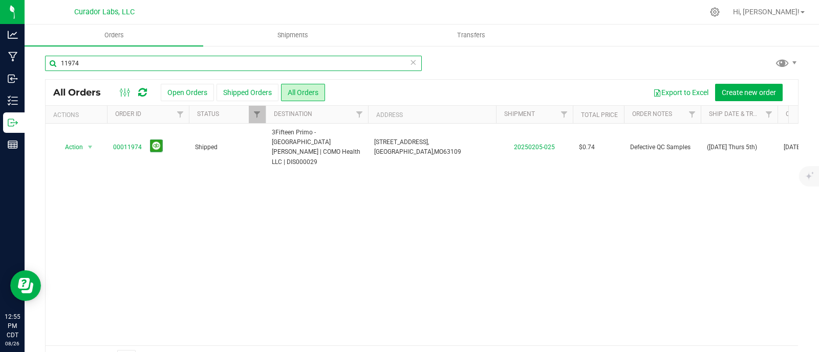
click at [101, 63] on input "11974" at bounding box center [233, 63] width 377 height 15
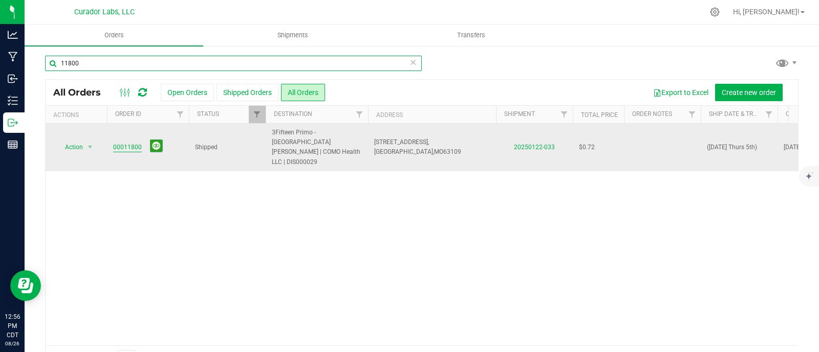
type input "11800"
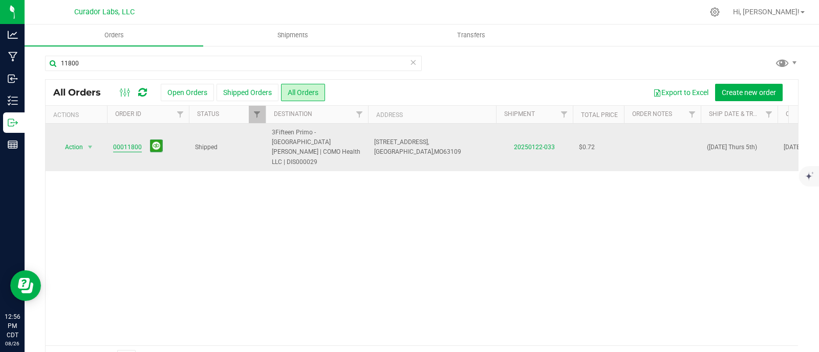
click at [123, 143] on link "00011800" at bounding box center [127, 148] width 29 height 10
click at [669, 138] on td at bounding box center [662, 148] width 77 height 48
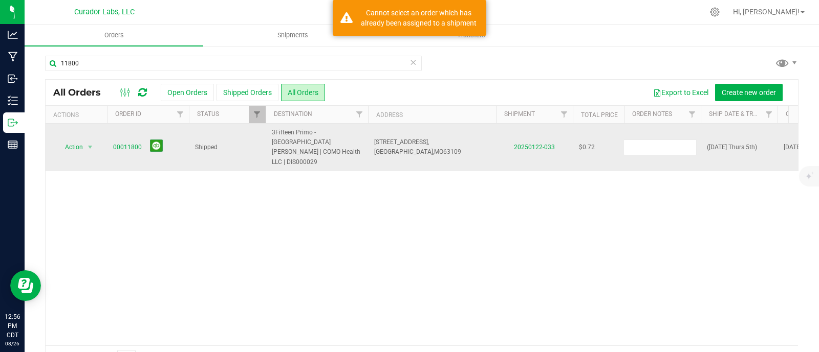
type input "Defective QC Samples"
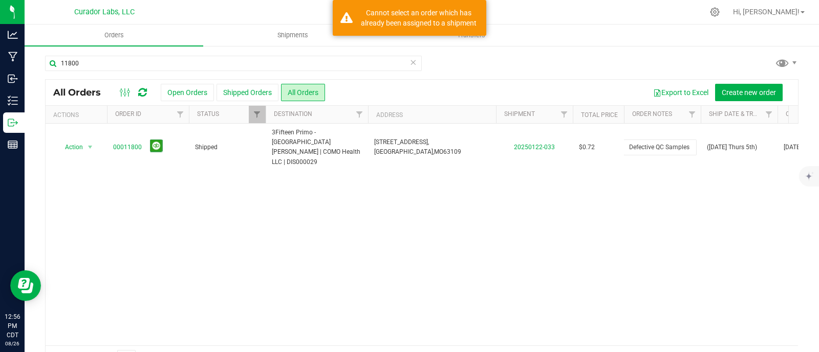
click at [581, 193] on div "All Orders Open Orders Shipped Orders All Orders Export to Excel Create new ord…" at bounding box center [421, 225] width 753 height 292
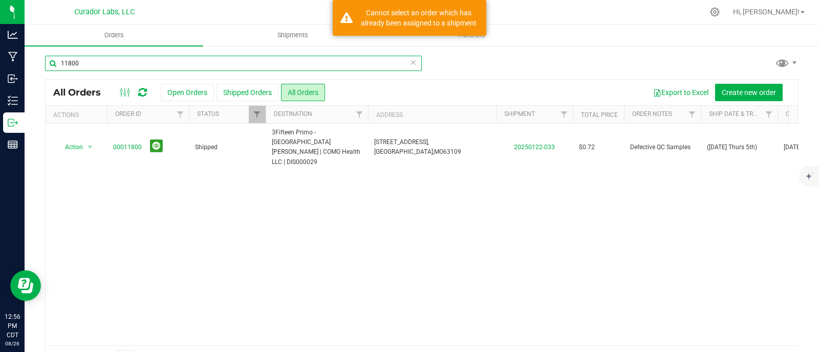
click at [141, 60] on input "11800" at bounding box center [233, 63] width 377 height 15
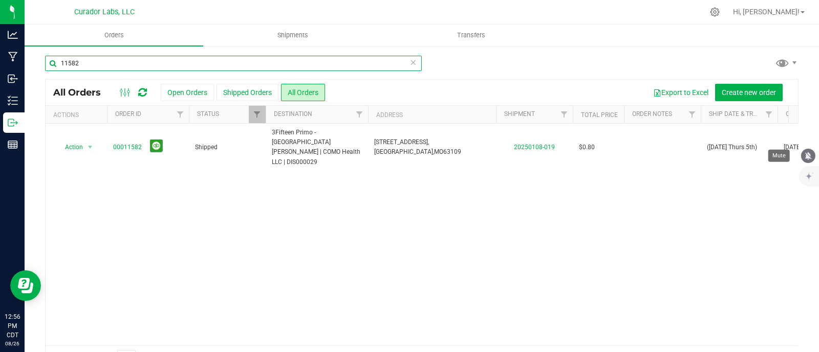
type input "11582"
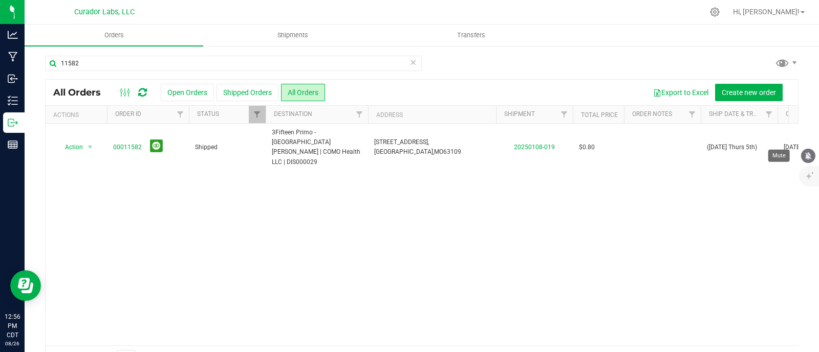
click at [806, 157] on icon "mute" at bounding box center [808, 156] width 7 height 8
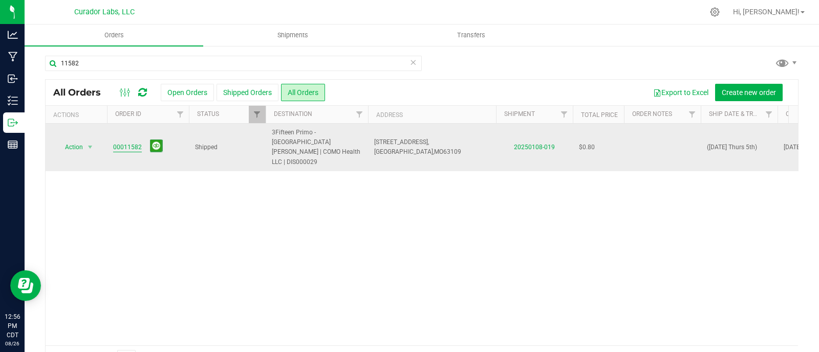
click at [130, 143] on link "00011582" at bounding box center [127, 148] width 29 height 10
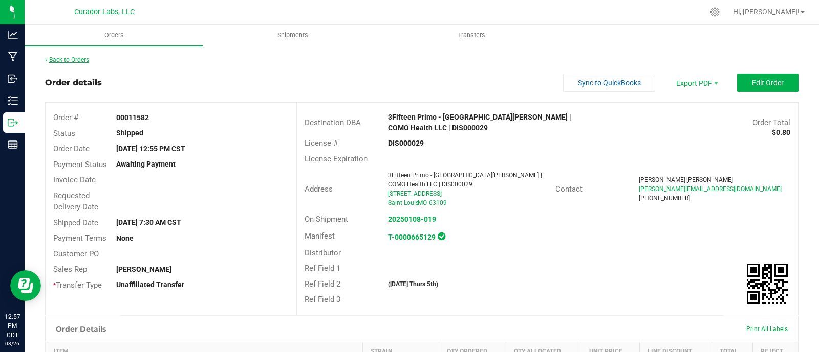
click at [72, 57] on link "Back to Orders" at bounding box center [67, 59] width 44 height 7
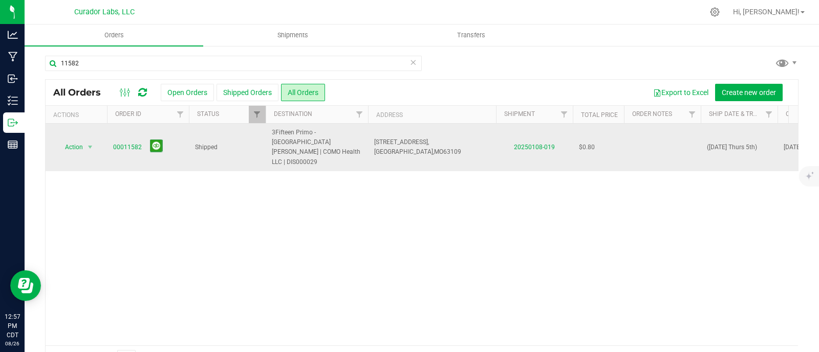
click at [653, 137] on td at bounding box center [662, 148] width 77 height 48
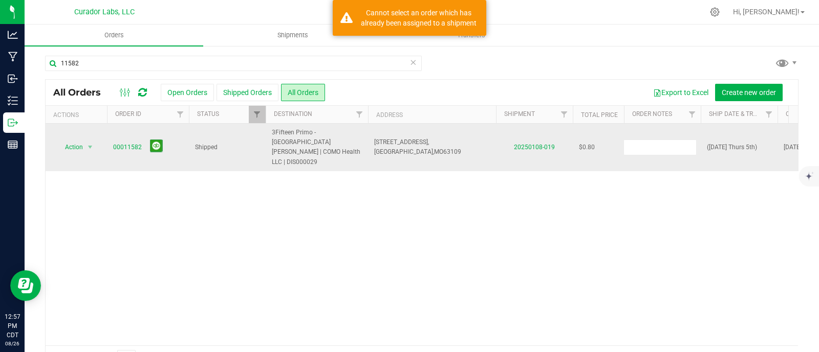
type input "Defective QC Samples"
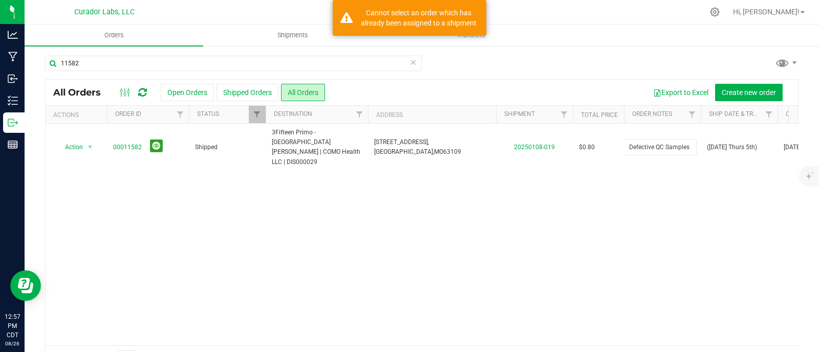
click at [667, 192] on div "All Orders Open Orders Shipped Orders All Orders Export to Excel Create new ord…" at bounding box center [421, 225] width 753 height 292
click at [811, 161] on button "mute" at bounding box center [808, 156] width 14 height 14
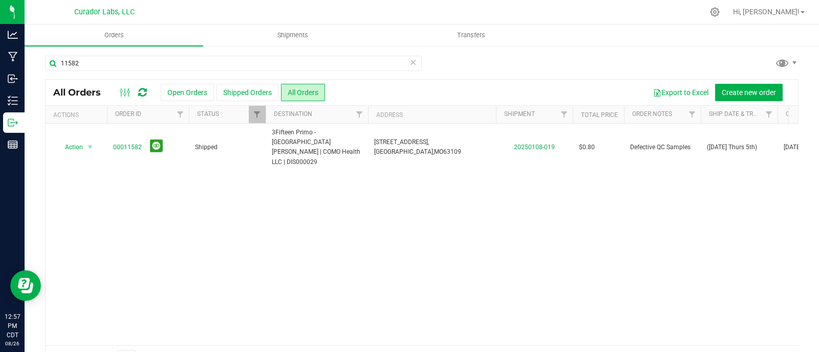
click at [409, 63] on icon at bounding box center [412, 62] width 7 height 12
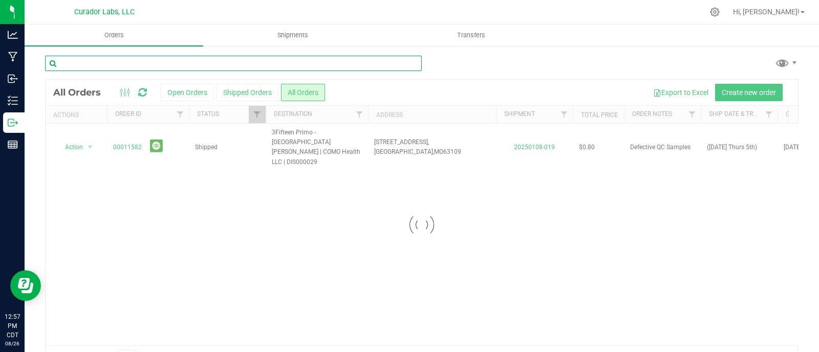
click at [185, 62] on input "text" at bounding box center [233, 63] width 377 height 15
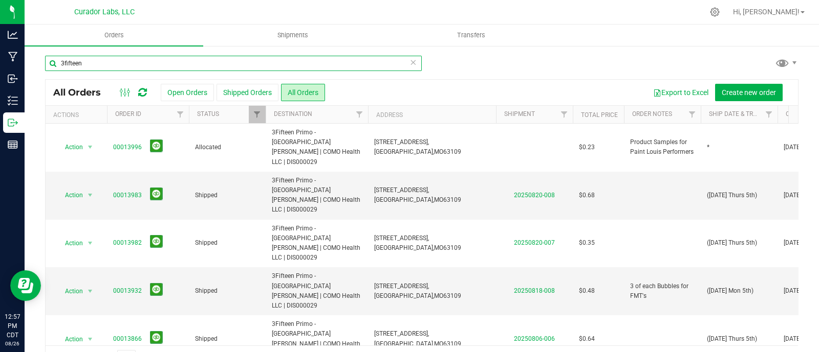
type input "3fifteen"
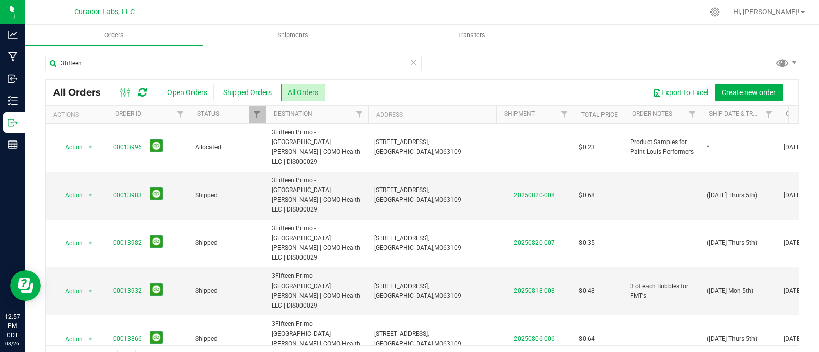
click at [639, 172] on td at bounding box center [662, 196] width 77 height 48
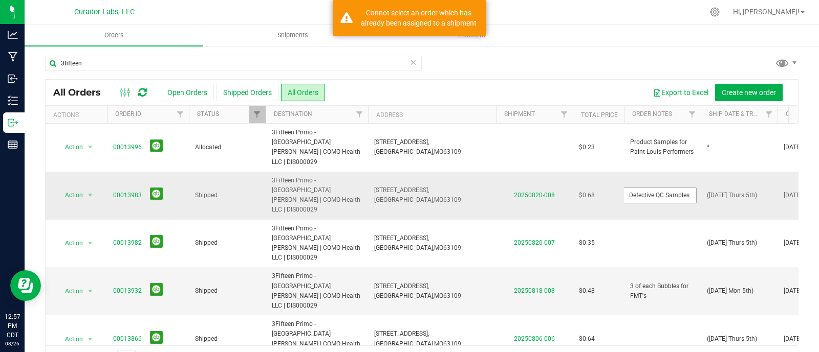
type input "Defective QC Samples"
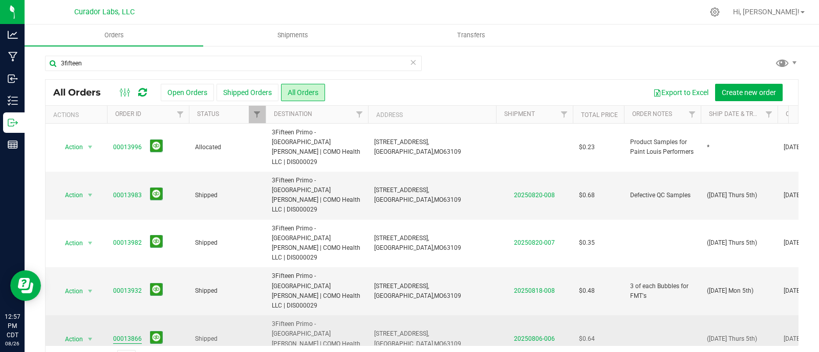
click at [122, 335] on link "00013866" at bounding box center [127, 340] width 29 height 10
type input "Defective QC Samples"
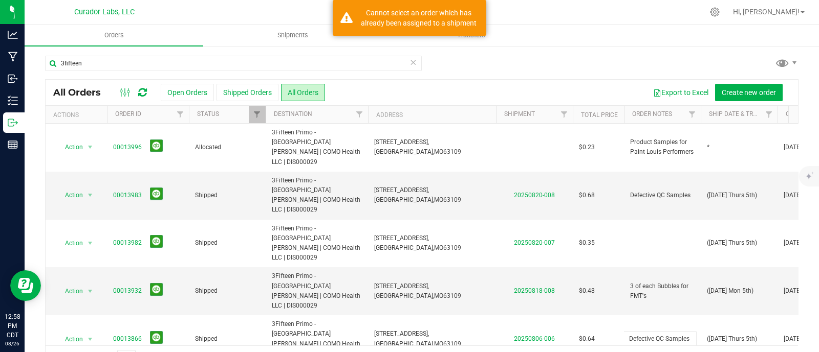
click at [120, 277] on div "All Orders Open Orders Shipped Orders All Orders Export to Excel Create new ord…" at bounding box center [421, 225] width 753 height 292
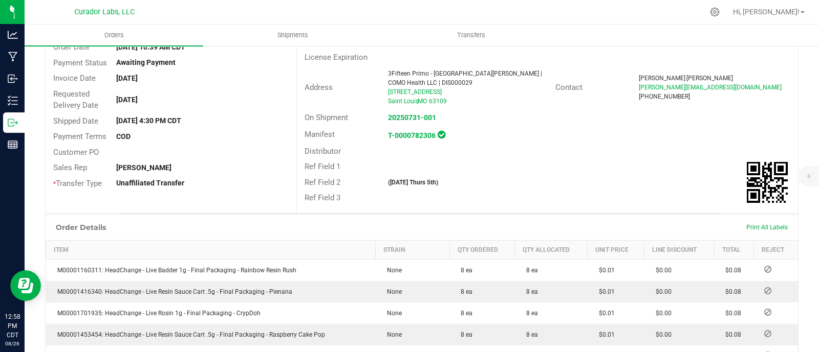
scroll to position [49, 0]
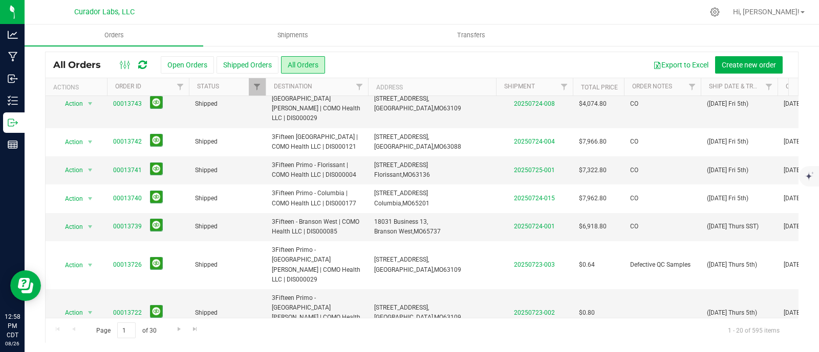
scroll to position [28, 0]
click at [175, 332] on span "Go to the next page" at bounding box center [179, 329] width 8 height 8
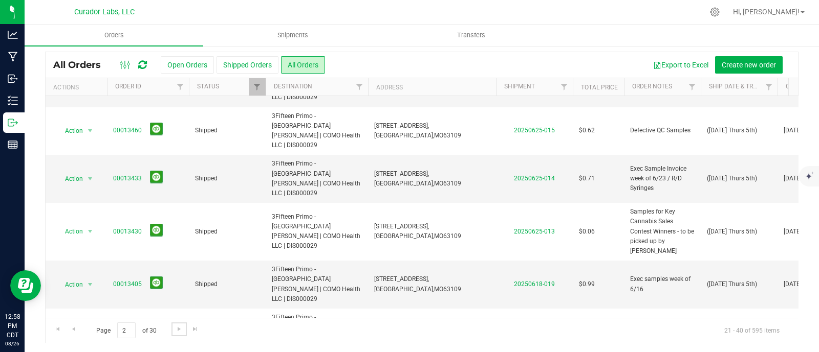
scroll to position [411, 0]
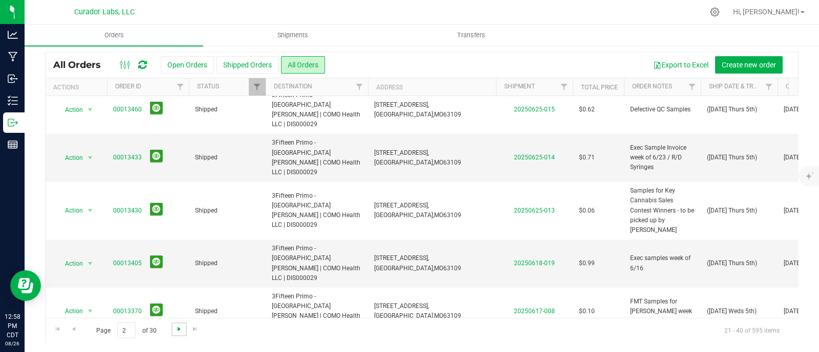
click at [177, 326] on span "Go to the next page" at bounding box center [179, 329] width 8 height 8
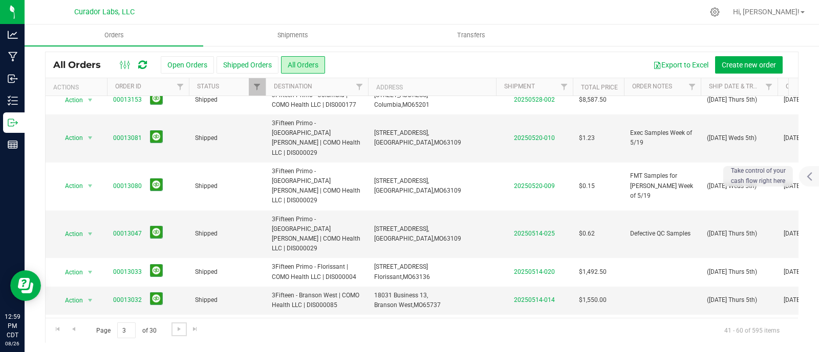
scroll to position [0, 0]
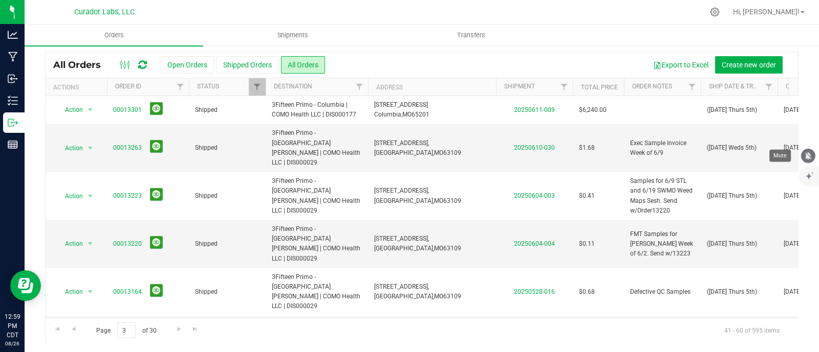
click at [805, 157] on icon "mute" at bounding box center [807, 155] width 9 height 9
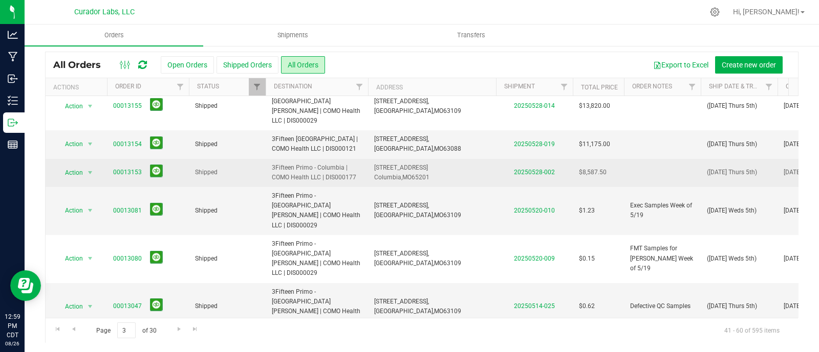
scroll to position [391, 0]
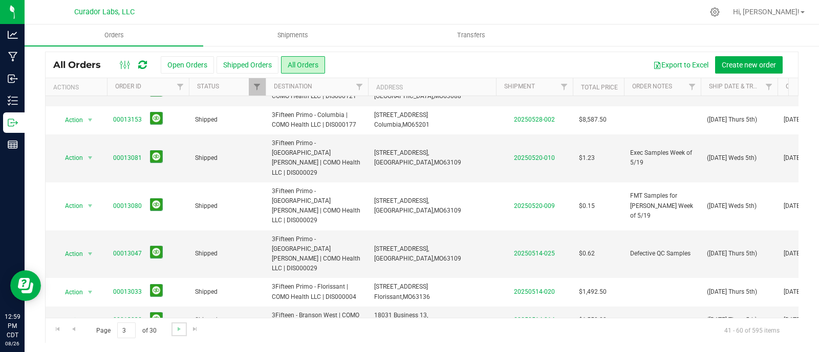
click at [173, 335] on link "Go to the next page" at bounding box center [178, 330] width 15 height 14
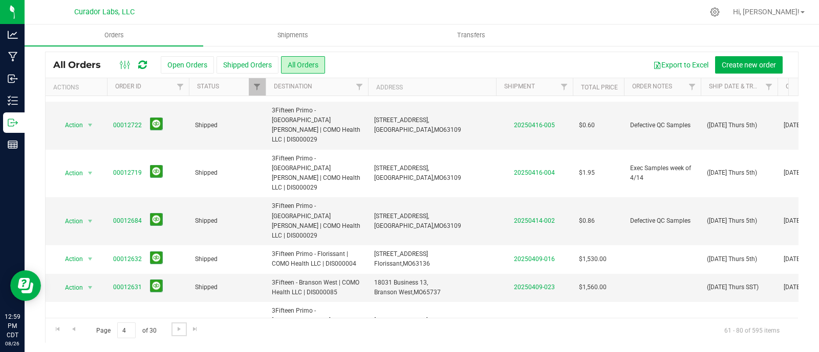
scroll to position [371, 0]
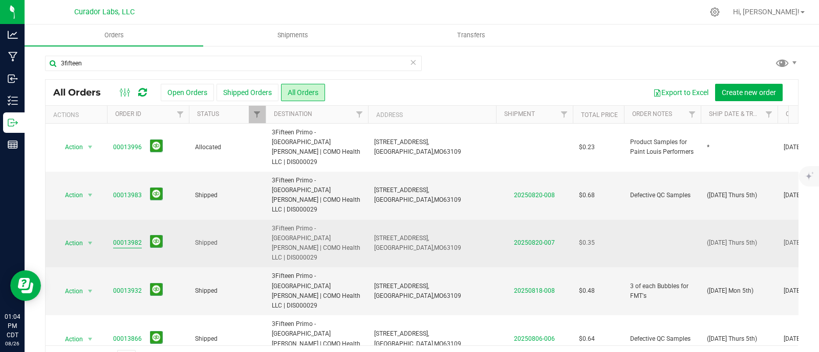
click at [136, 238] on link "00013982" at bounding box center [127, 243] width 29 height 10
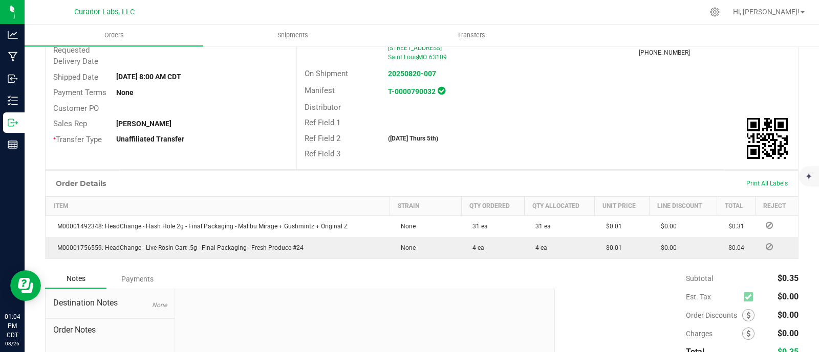
scroll to position [169, 0]
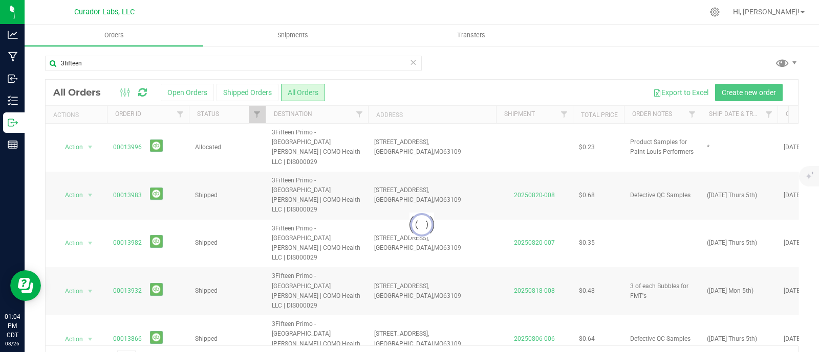
click at [645, 195] on div at bounding box center [422, 225] width 752 height 291
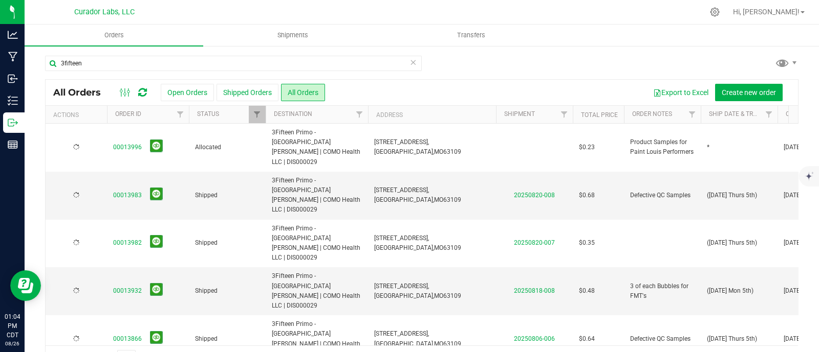
click at [645, 220] on td at bounding box center [662, 244] width 77 height 48
type input "R/D and Peter request"
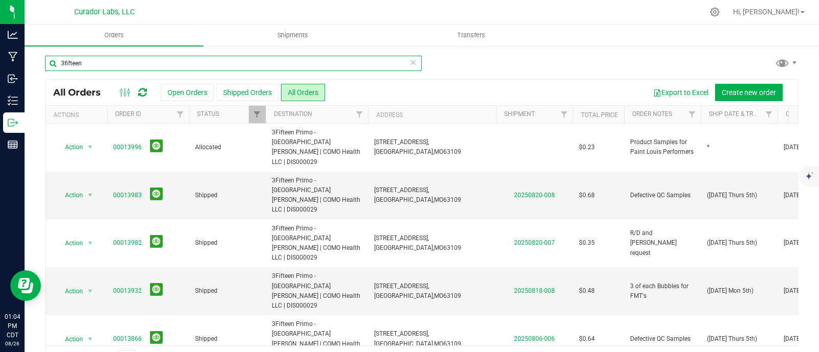
click at [101, 67] on input "3fifteen" at bounding box center [233, 63] width 377 height 15
type input "codes"
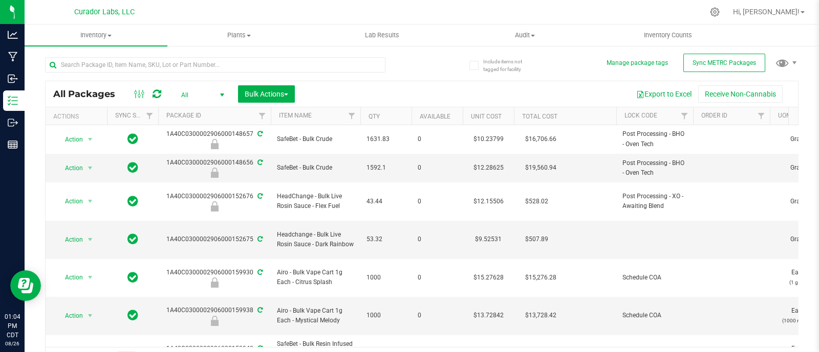
scroll to position [542, 0]
